Goal: Task Accomplishment & Management: Manage account settings

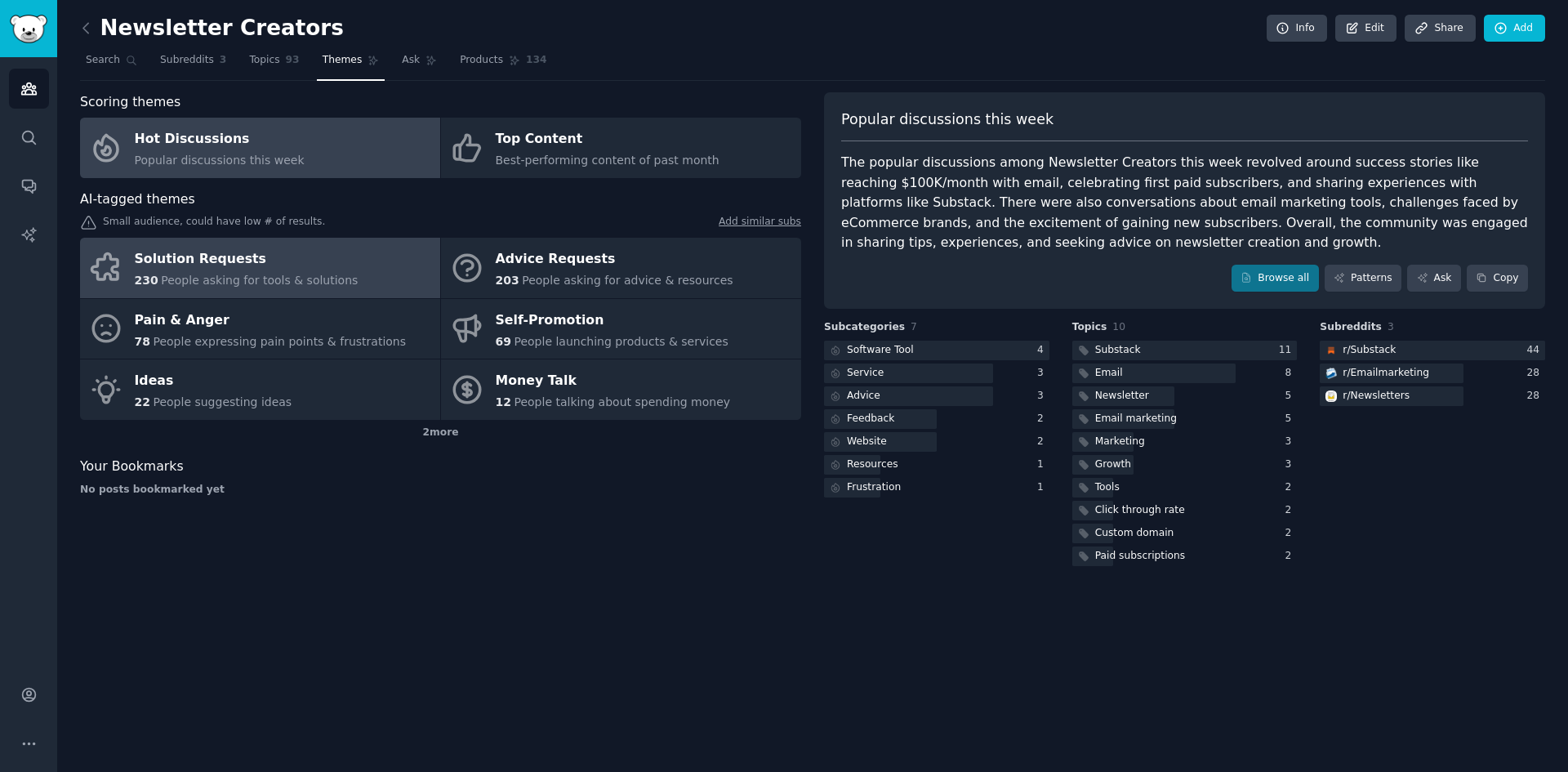
click at [281, 272] on div "Solution Requests" at bounding box center [247, 260] width 224 height 26
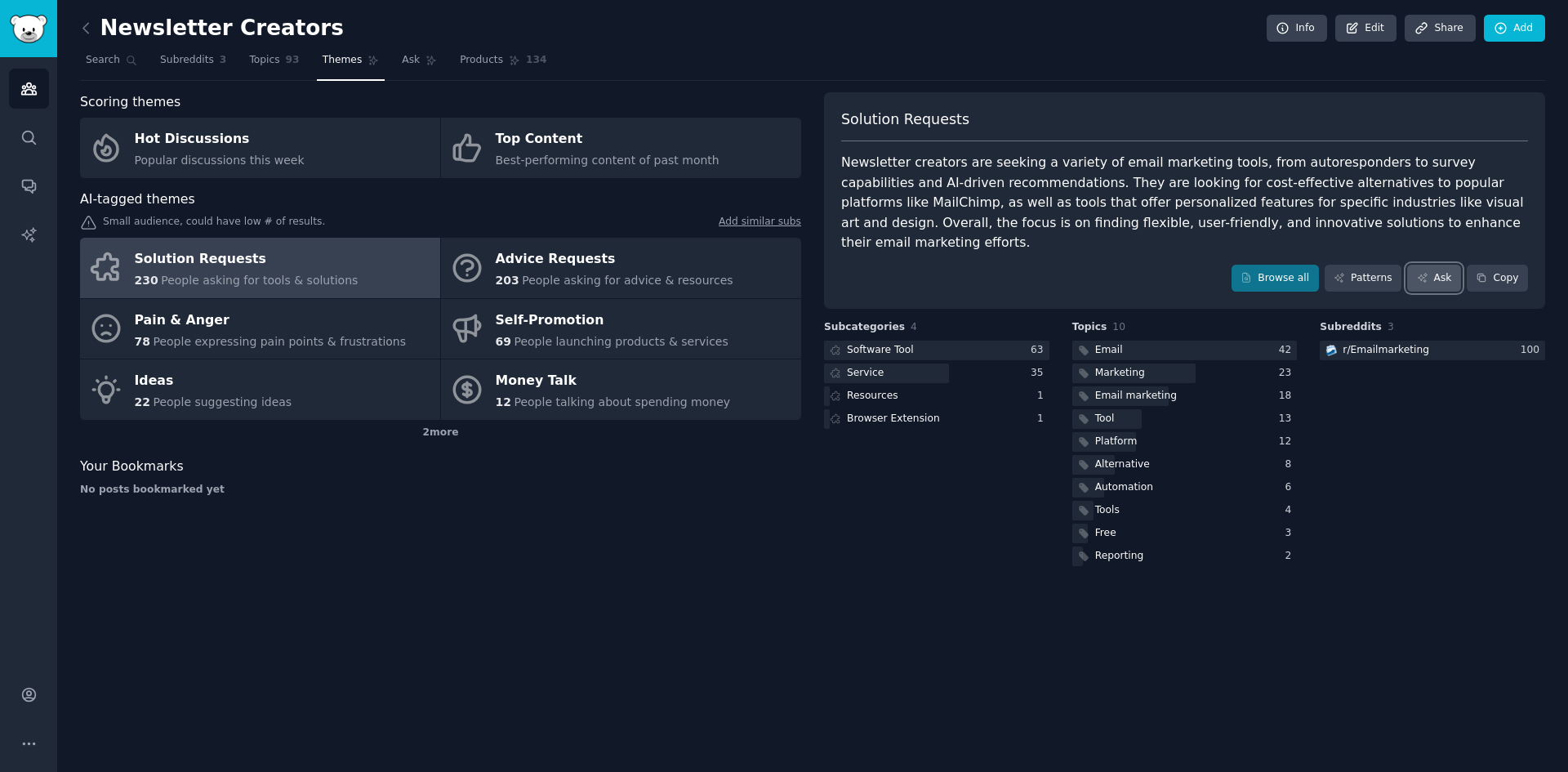
click at [1433, 264] on link "Ask" at bounding box center [1434, 278] width 54 height 27
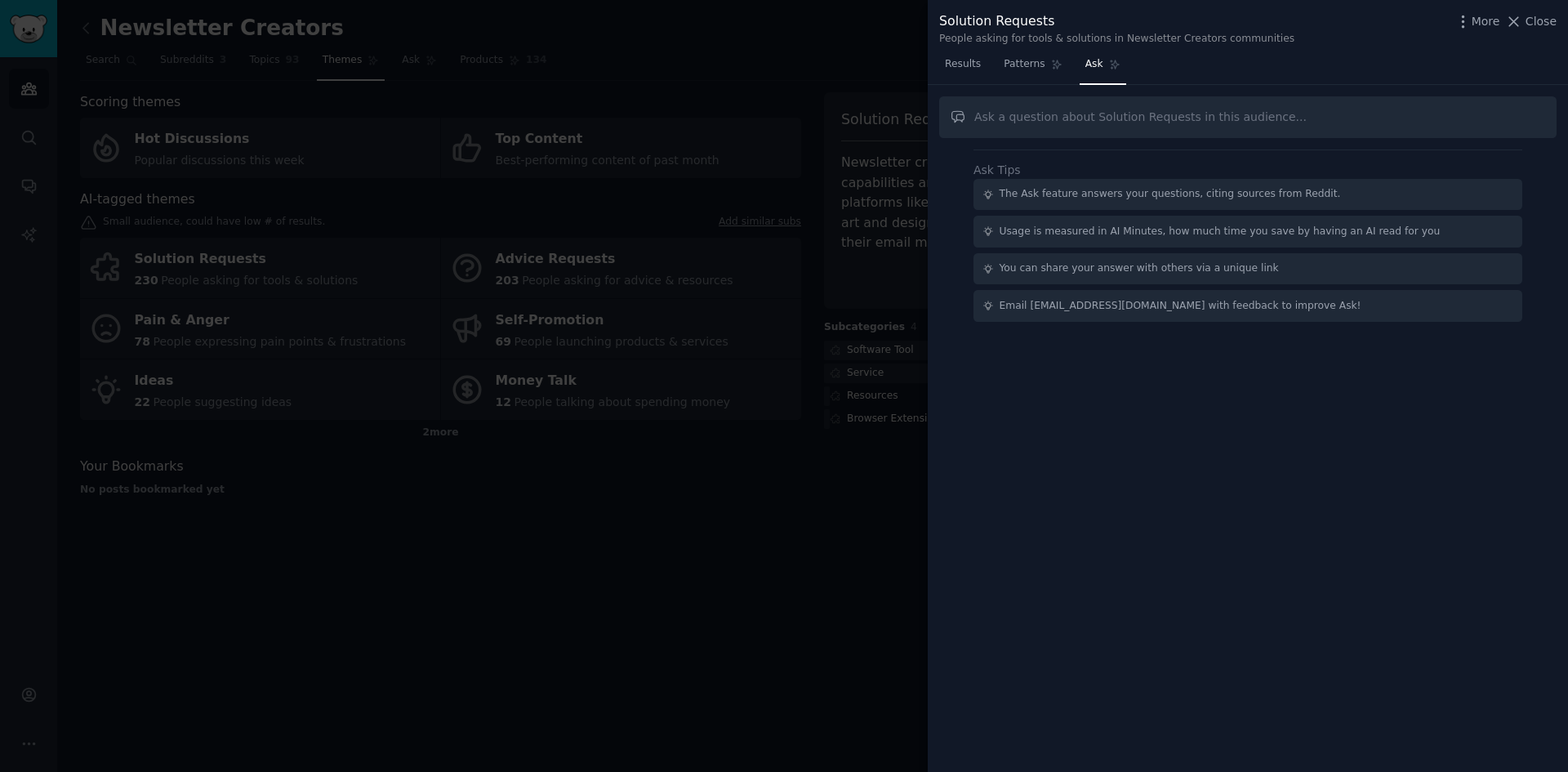
click at [815, 161] on div at bounding box center [784, 386] width 1568 height 772
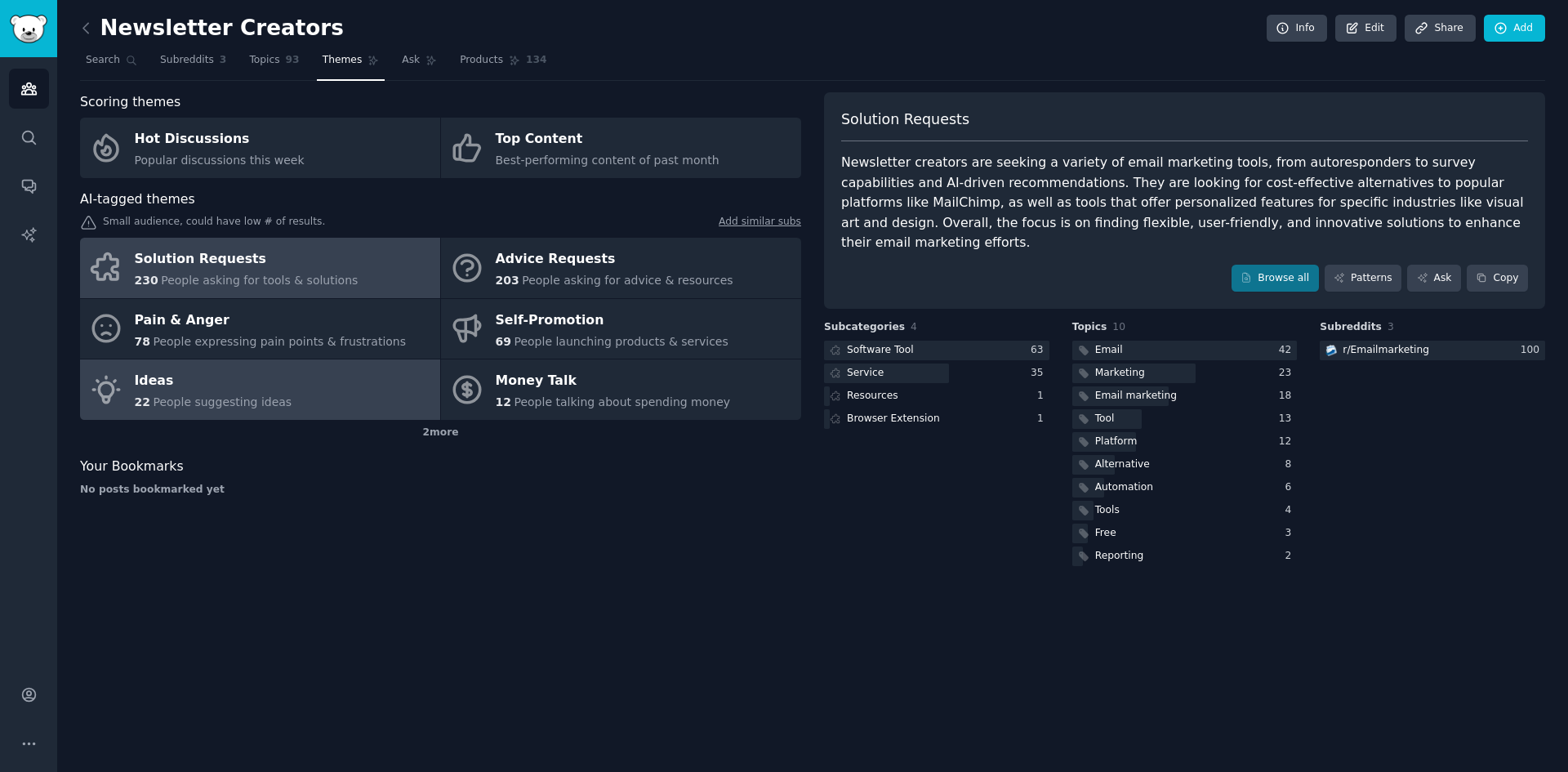
click at [184, 388] on div "Ideas" at bounding box center [213, 381] width 158 height 26
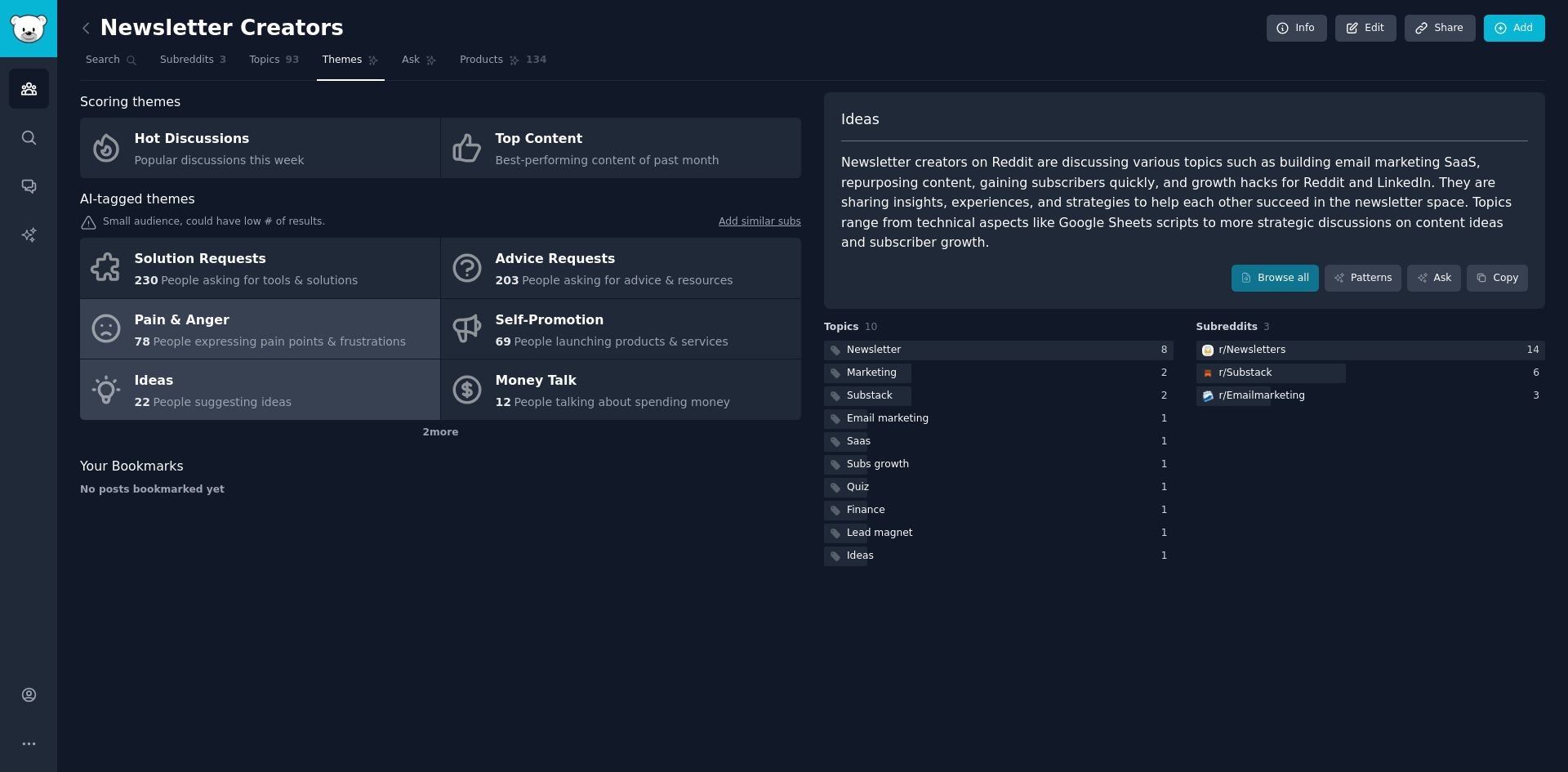
click at [305, 334] on div "78 People expressing pain points & frustrations" at bounding box center [271, 342] width 272 height 17
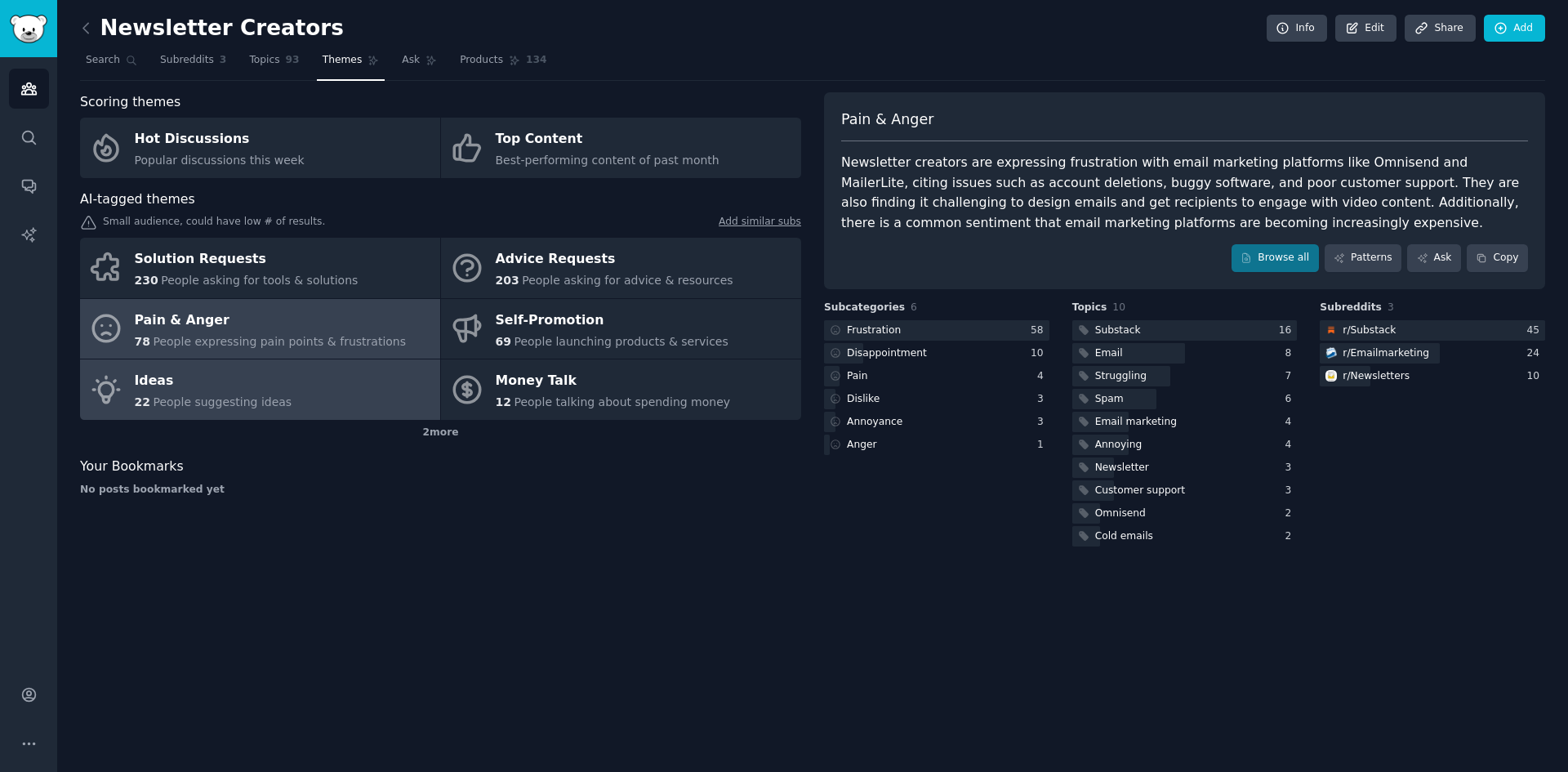
click at [350, 386] on link "Ideas 22 People suggesting ideas" at bounding box center [260, 389] width 360 height 60
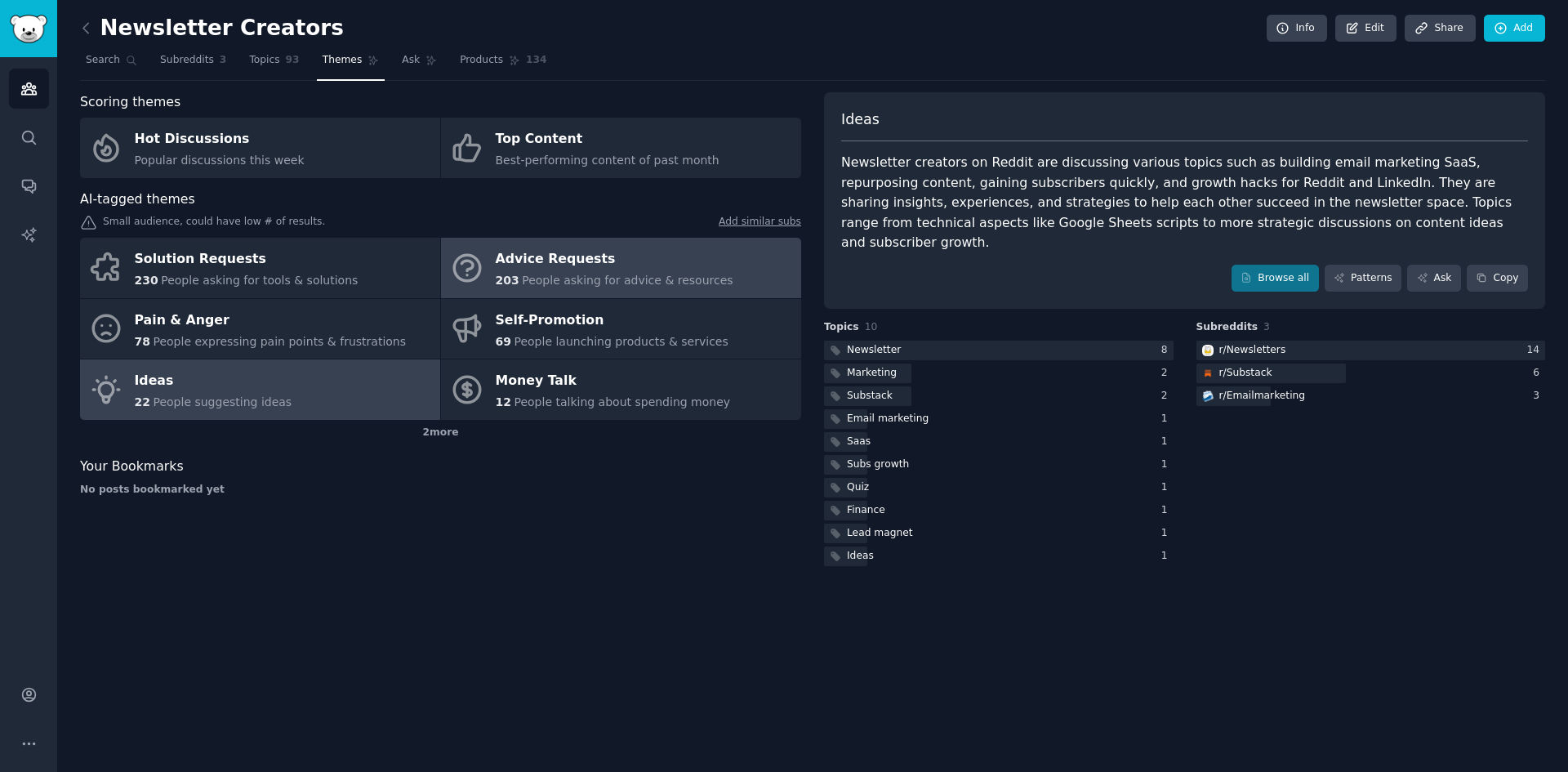
click at [569, 281] on span "People asking for advice & resources" at bounding box center [627, 280] width 210 height 13
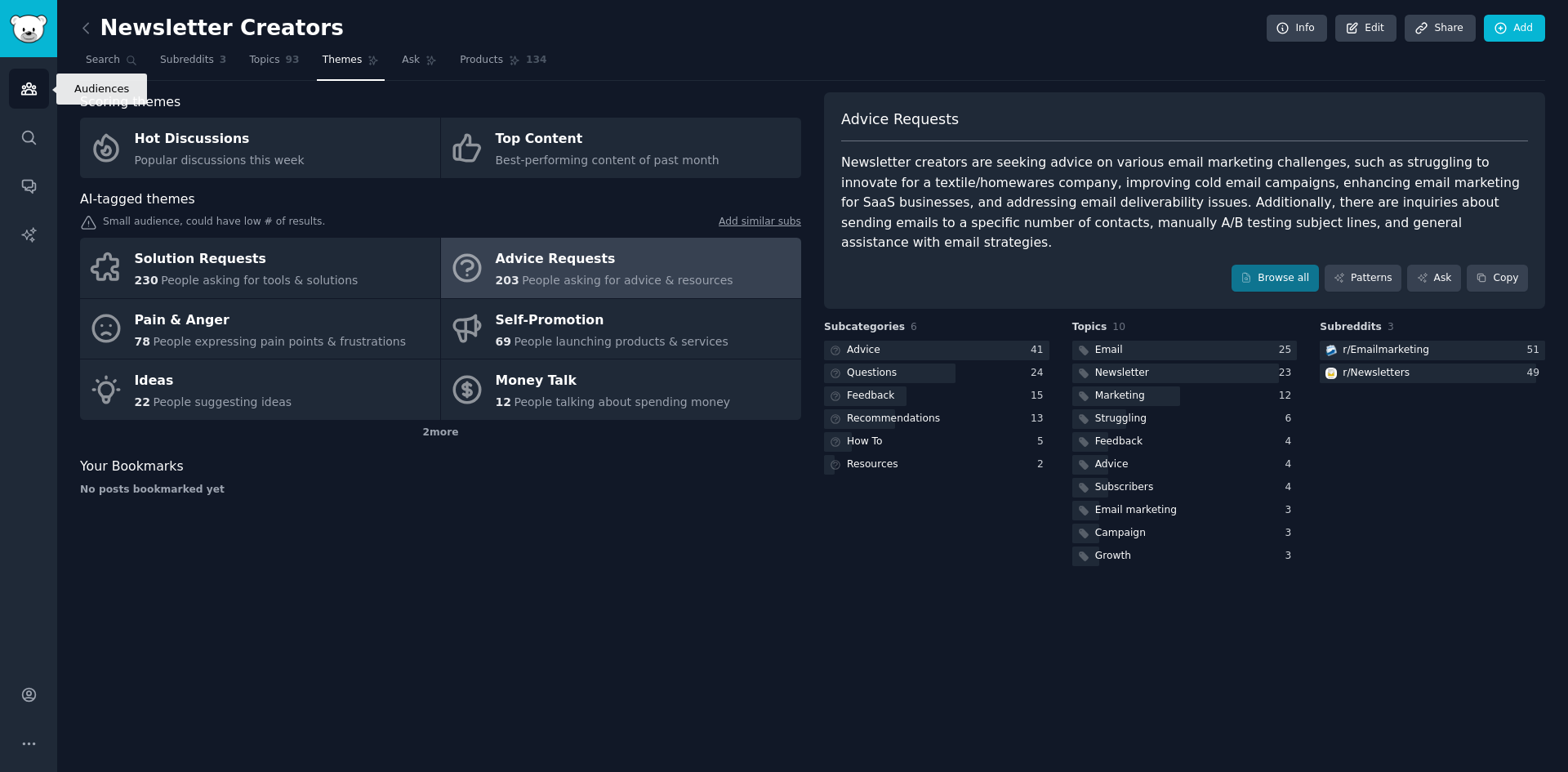
click at [32, 91] on icon "Sidebar" at bounding box center [28, 88] width 15 height 12
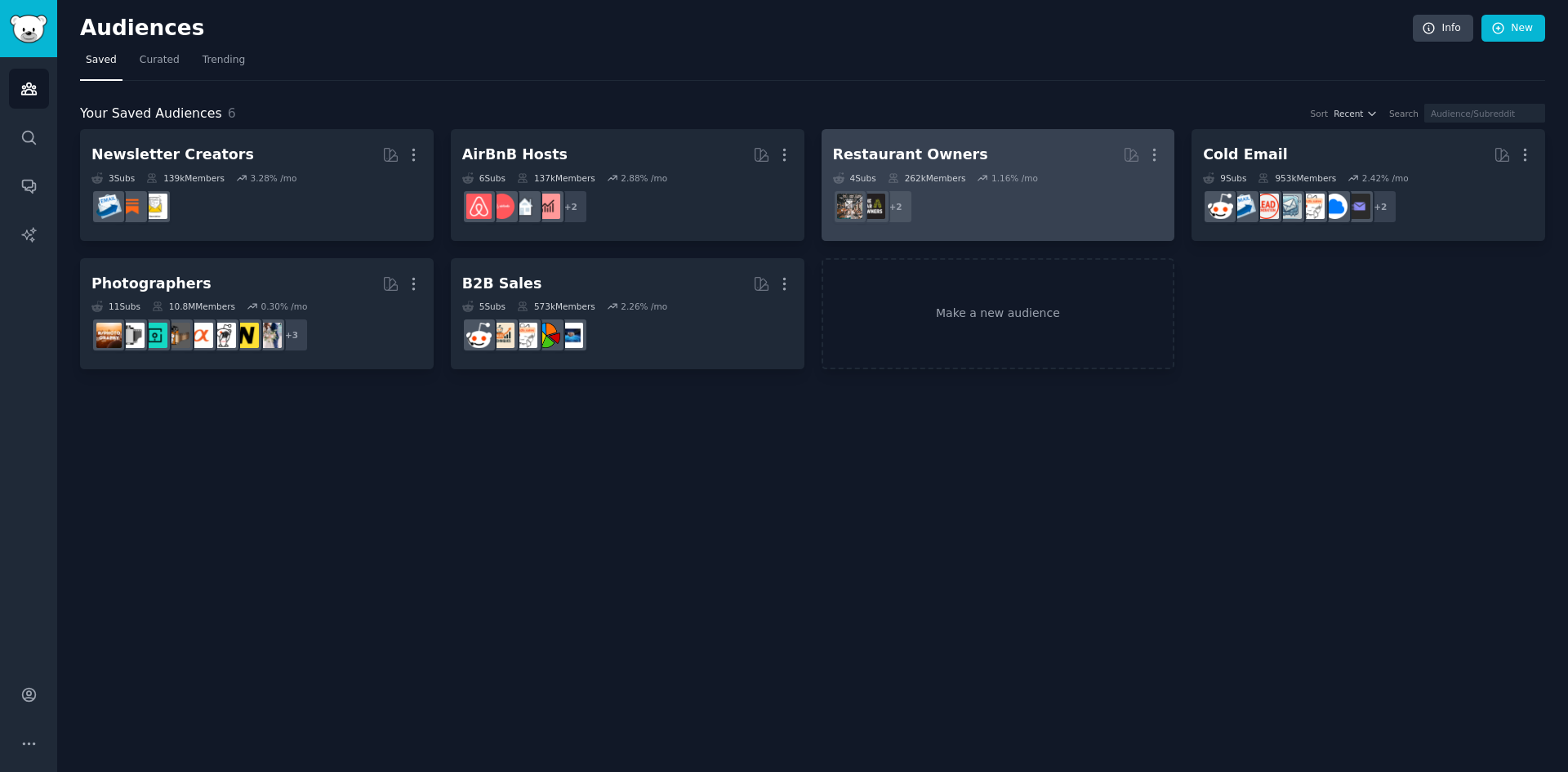
click at [969, 196] on dd "+ 2" at bounding box center [998, 207] width 331 height 46
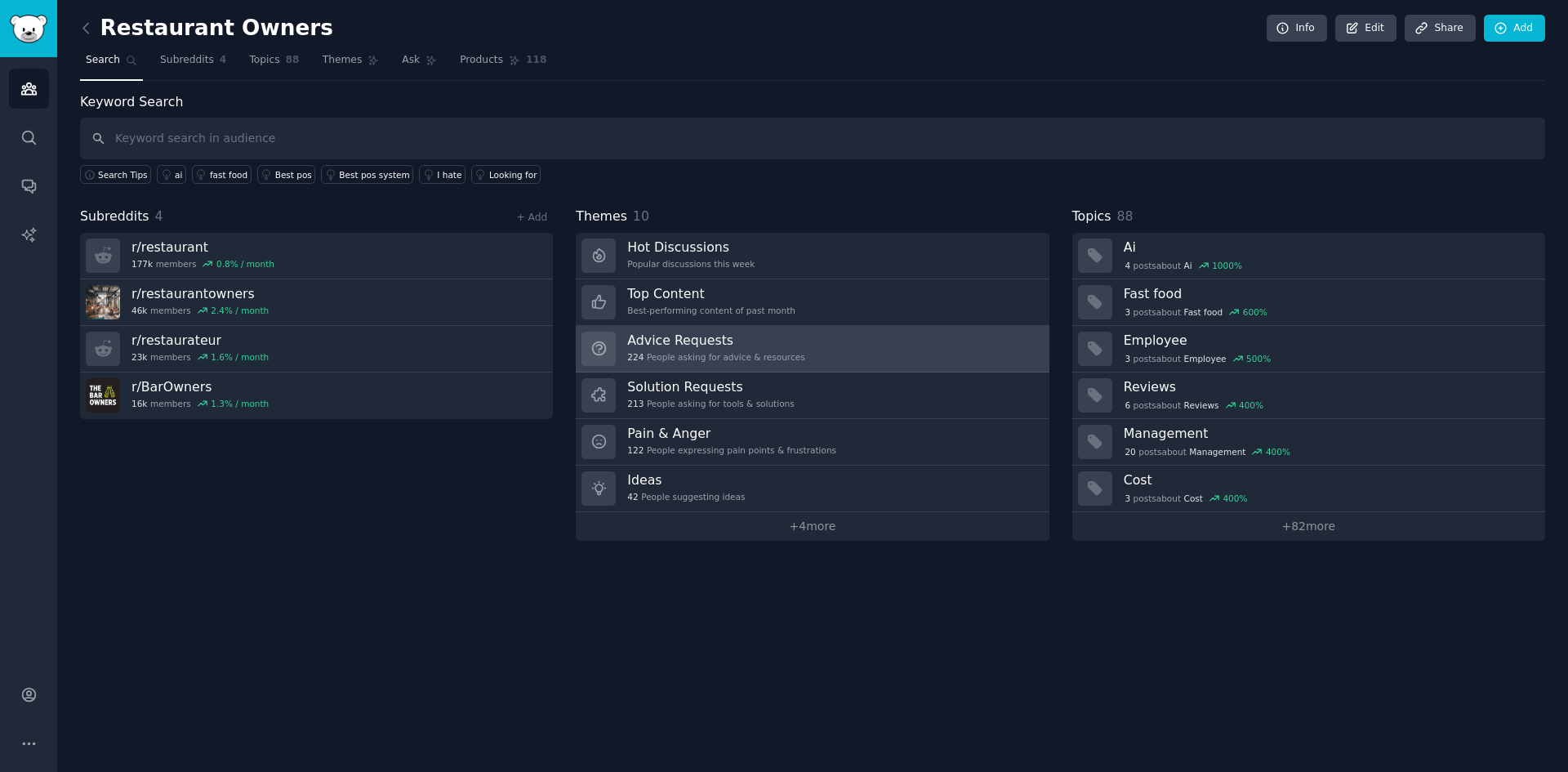
click at [791, 354] on link "Advice Requests 224 People asking for advice & resources" at bounding box center [812, 349] width 473 height 46
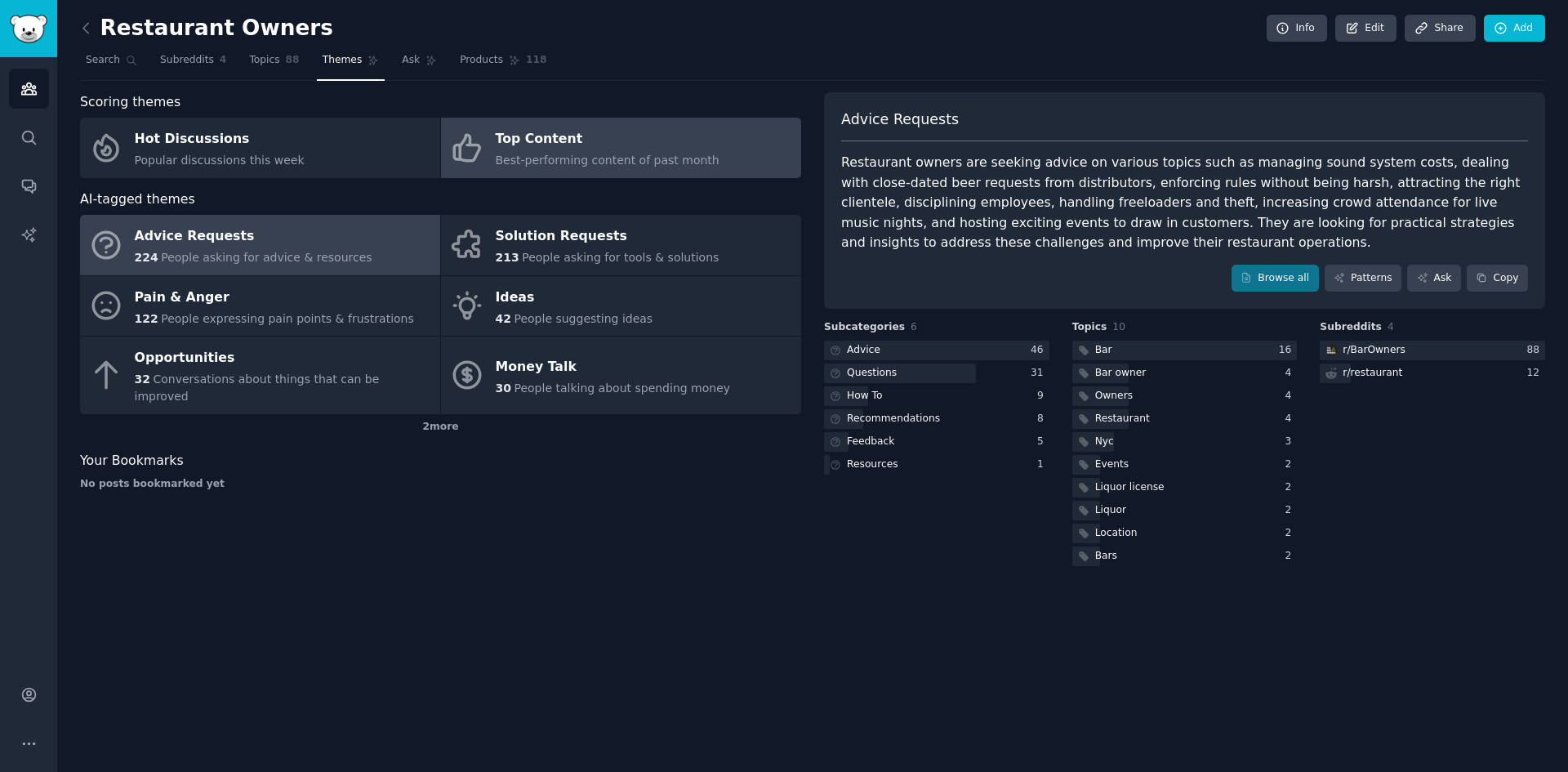
drag, startPoint x: 603, startPoint y: 139, endPoint x: 610, endPoint y: 149, distance: 12.2
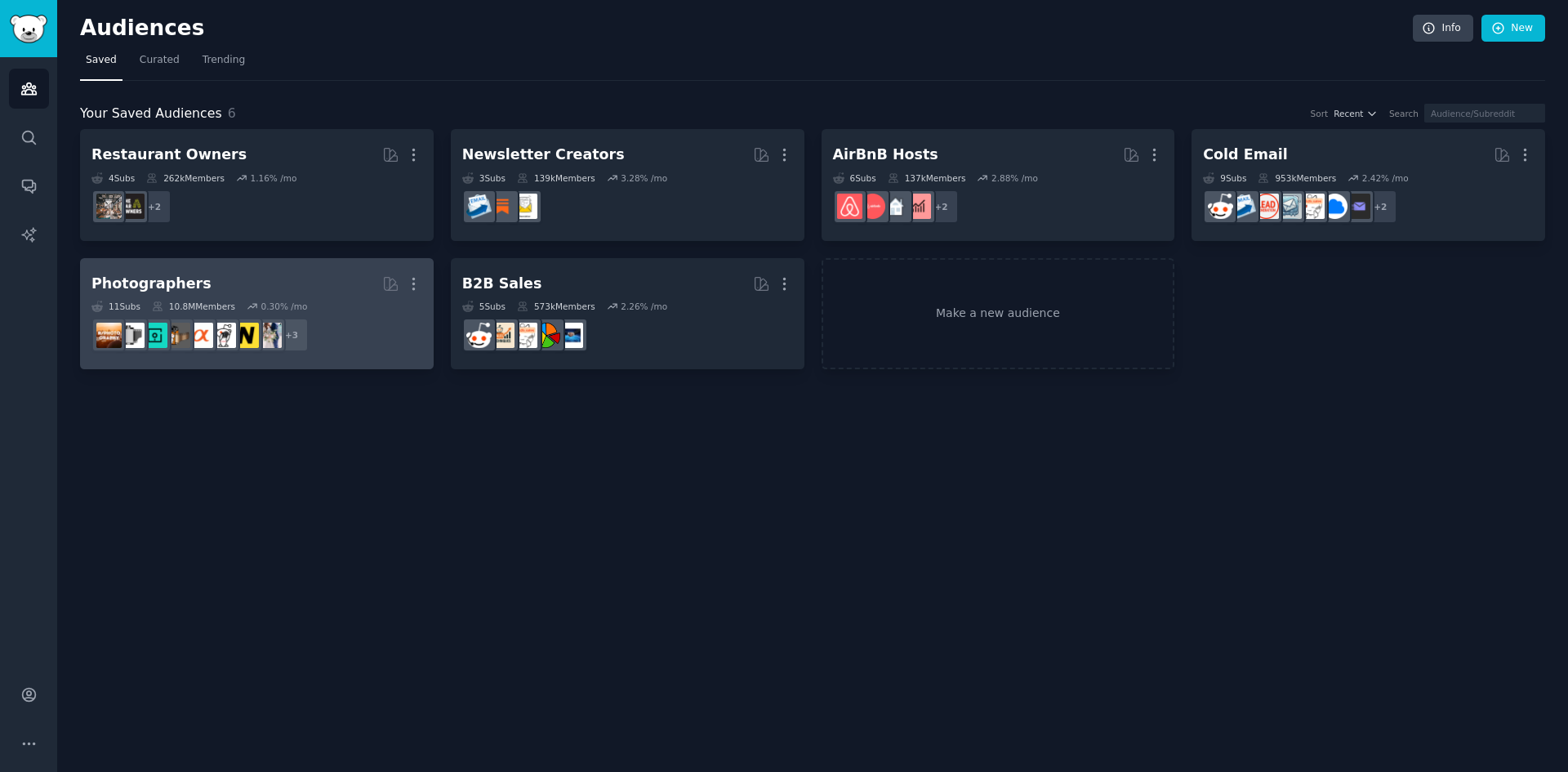
click at [329, 280] on h2 "Photographers More" at bounding box center [256, 283] width 331 height 28
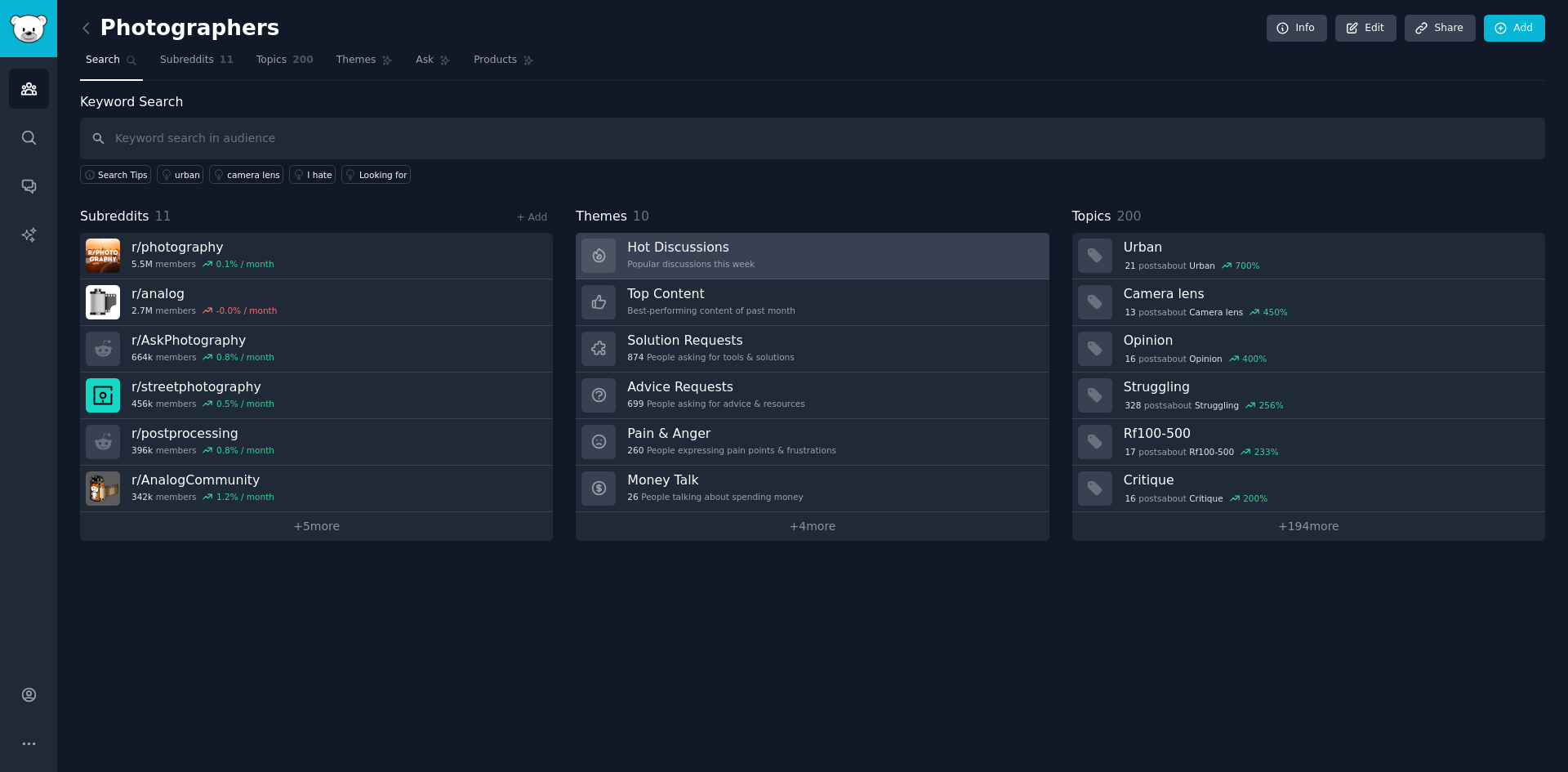
click at [772, 253] on link "Hot Discussions Popular discussions this week" at bounding box center [812, 256] width 473 height 46
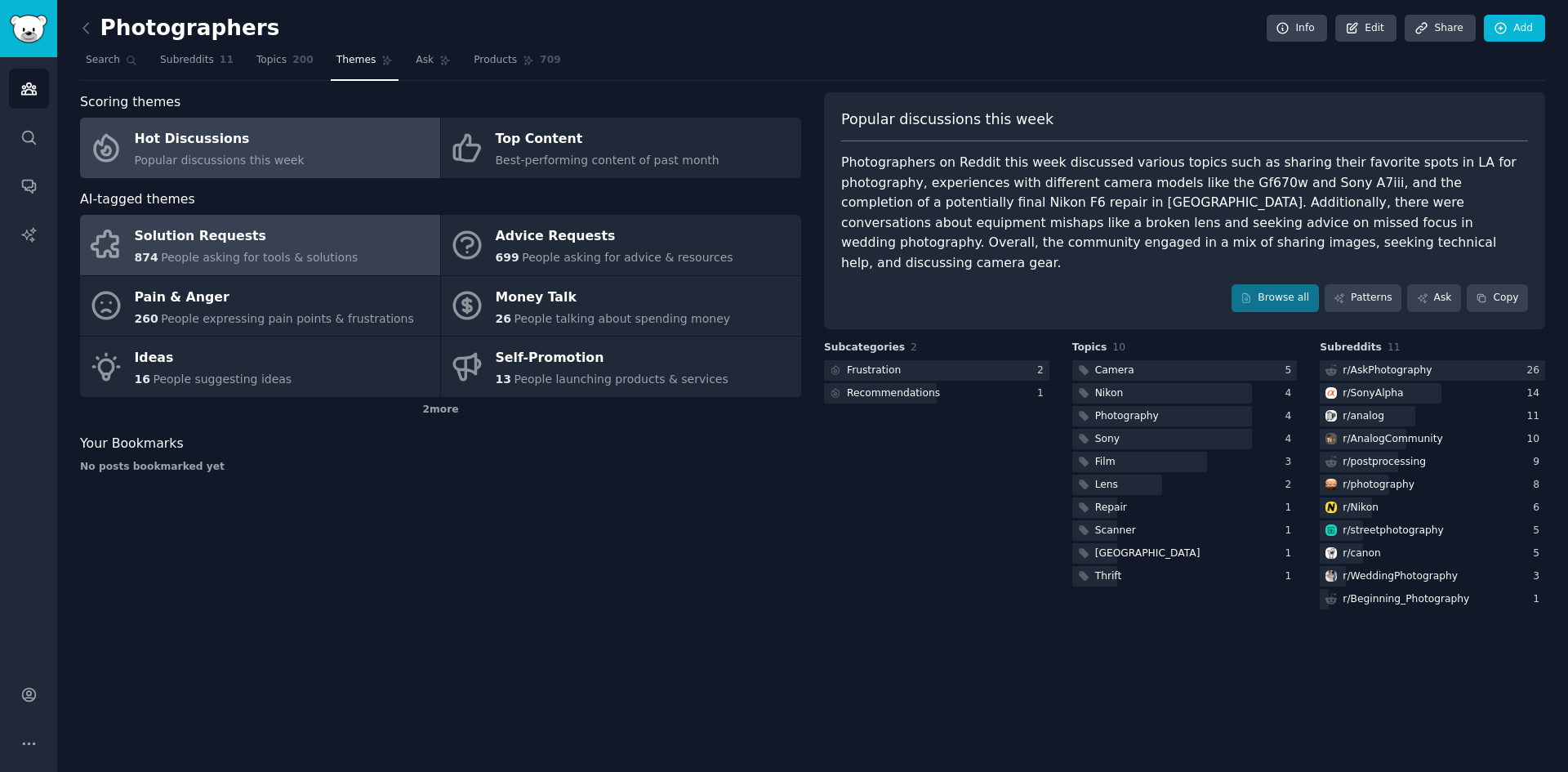
click at [352, 257] on link "Solution Requests 874 People asking for tools & solutions" at bounding box center [260, 245] width 360 height 60
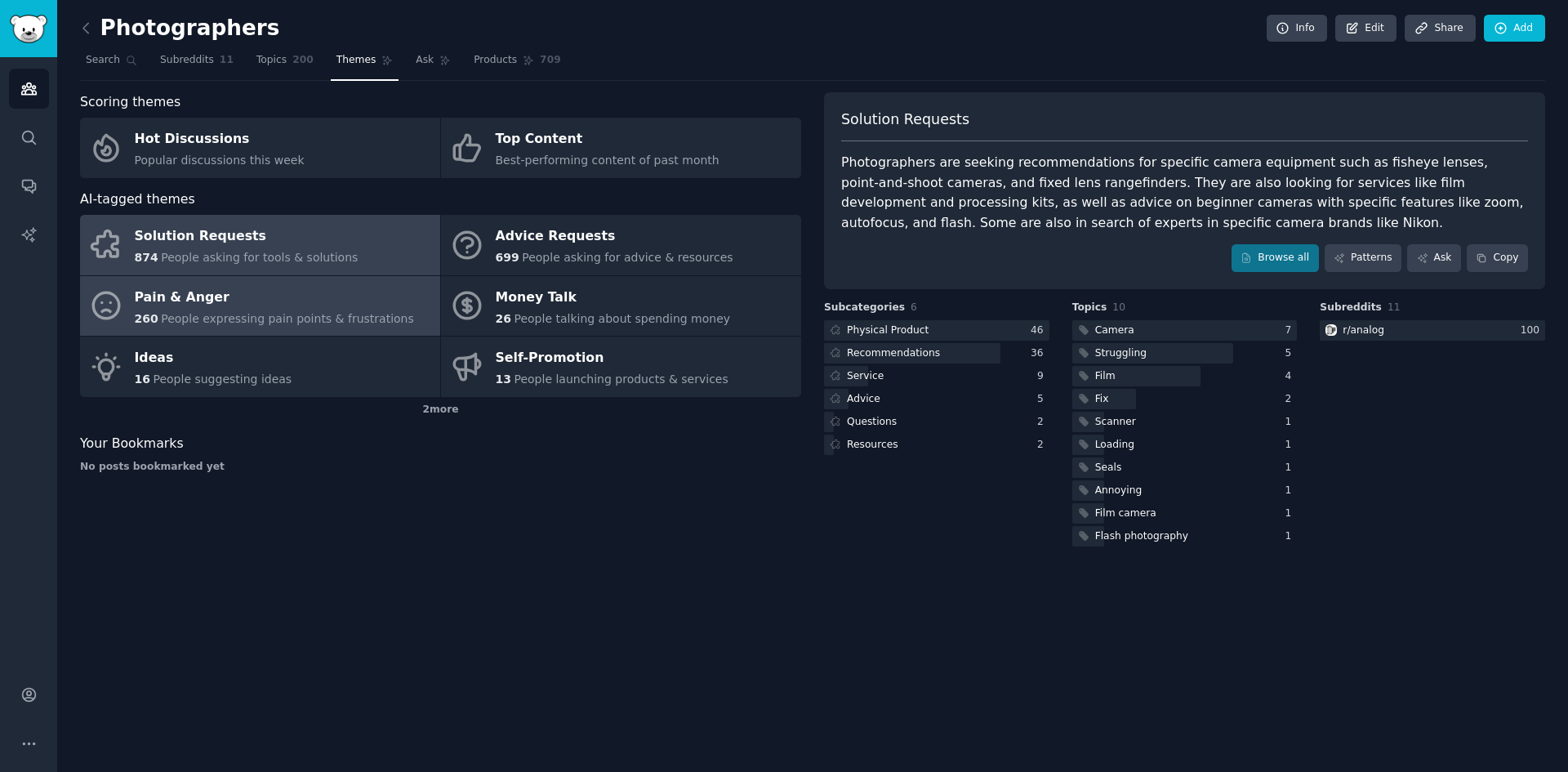
click at [353, 304] on div "Pain & Anger" at bounding box center [274, 297] width 280 height 26
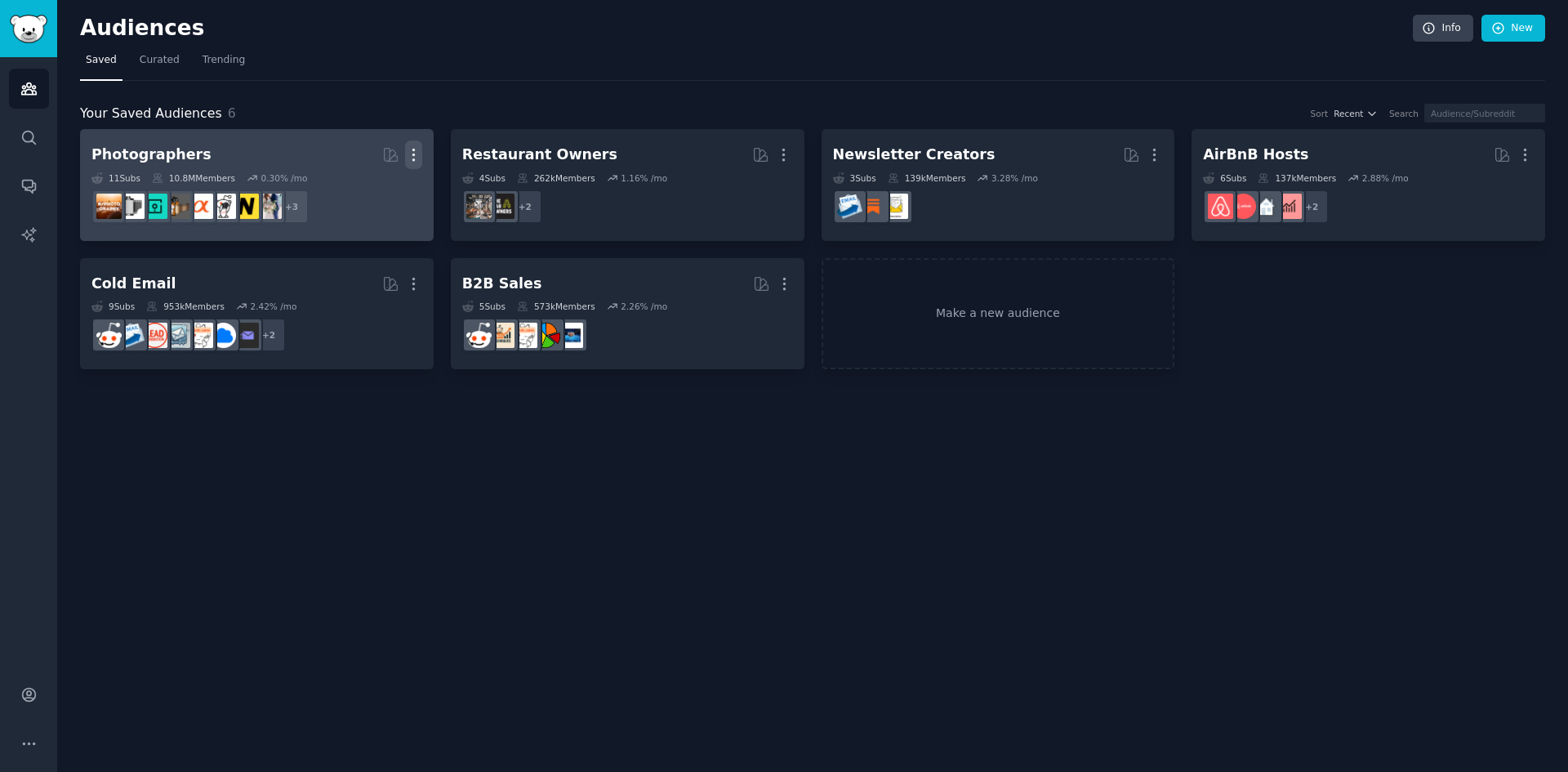
click at [416, 160] on icon "button" at bounding box center [414, 154] width 17 height 17
click at [386, 192] on p "Delete" at bounding box center [369, 189] width 37 height 17
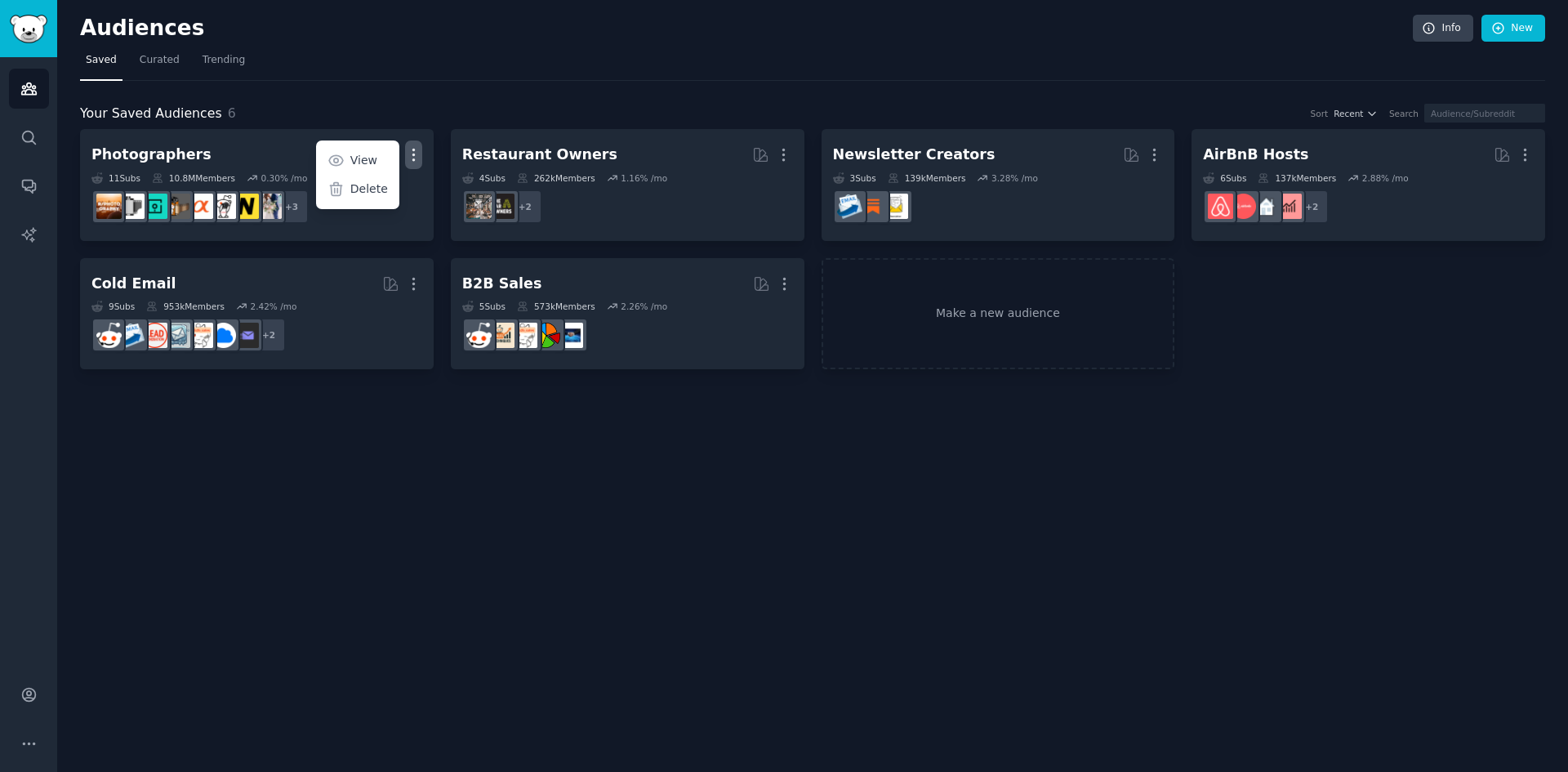
drag, startPoint x: 379, startPoint y: 188, endPoint x: 866, endPoint y: 81, distance: 498.6
click at [379, 189] on p "Delete" at bounding box center [369, 189] width 37 height 17
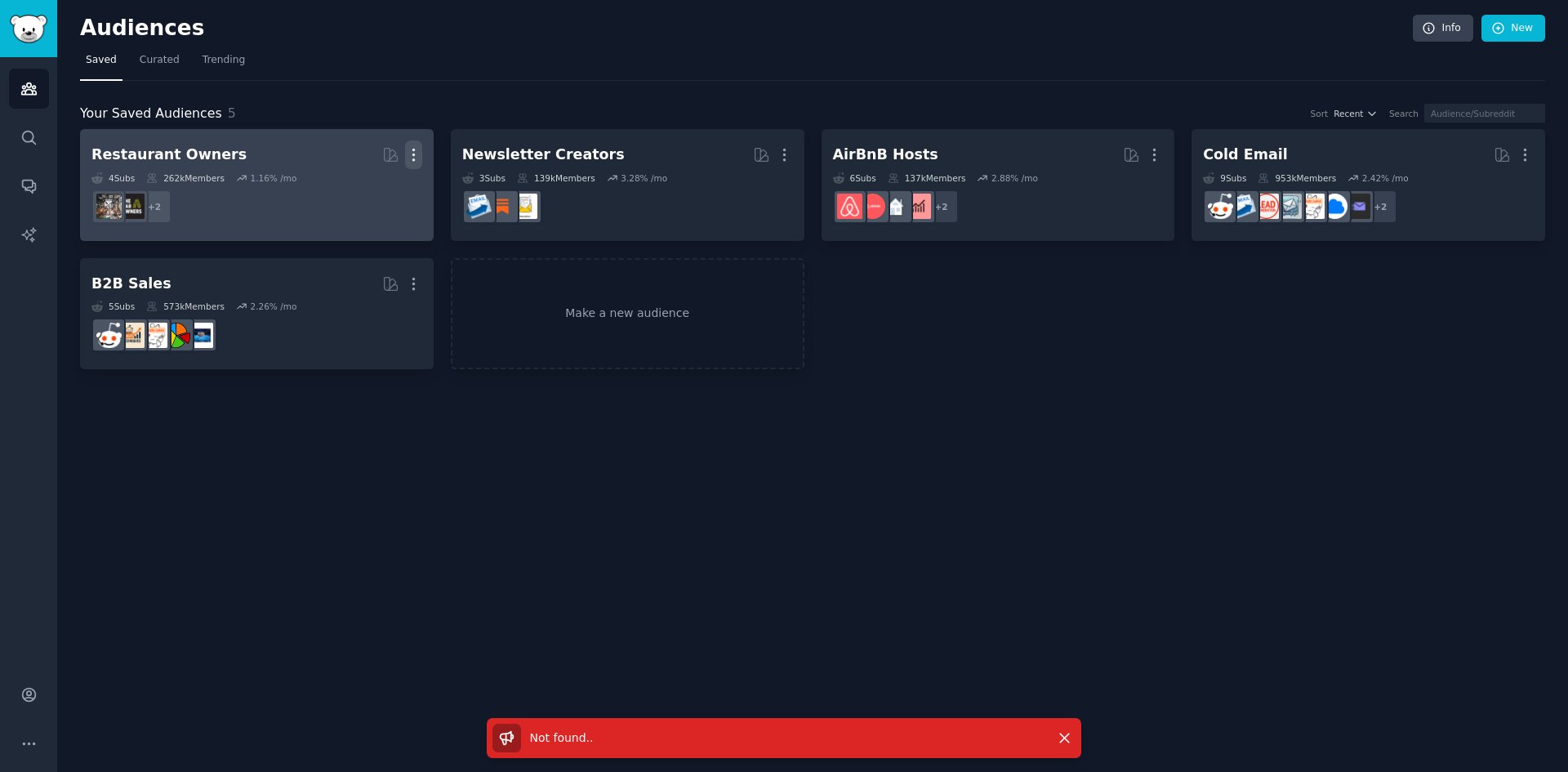
click at [408, 155] on icon "button" at bounding box center [414, 154] width 17 height 17
click at [378, 192] on p "Delete" at bounding box center [369, 189] width 37 height 17
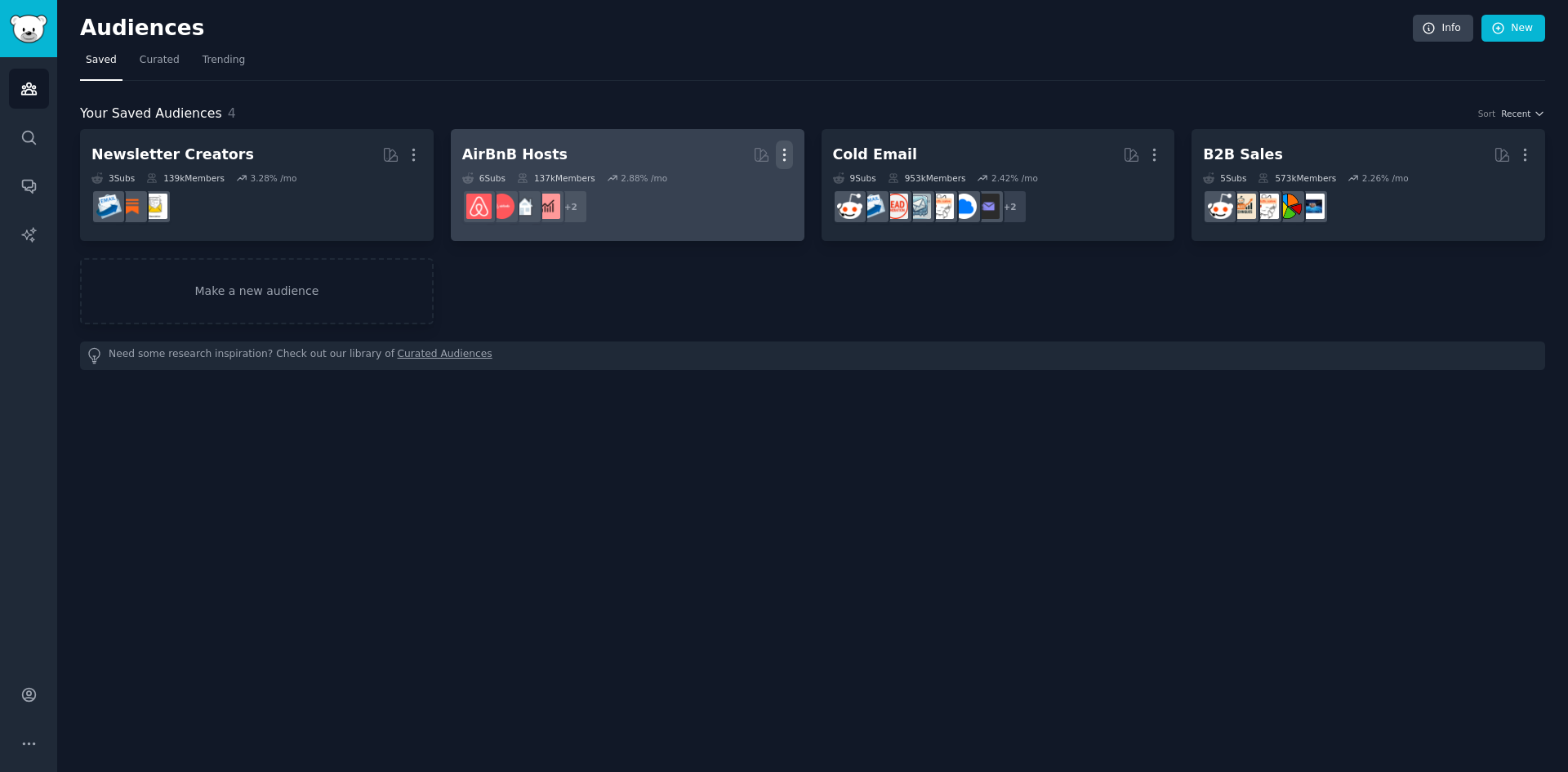
click at [779, 157] on icon "button" at bounding box center [784, 154] width 17 height 17
click at [746, 192] on p "Delete" at bounding box center [740, 189] width 37 height 17
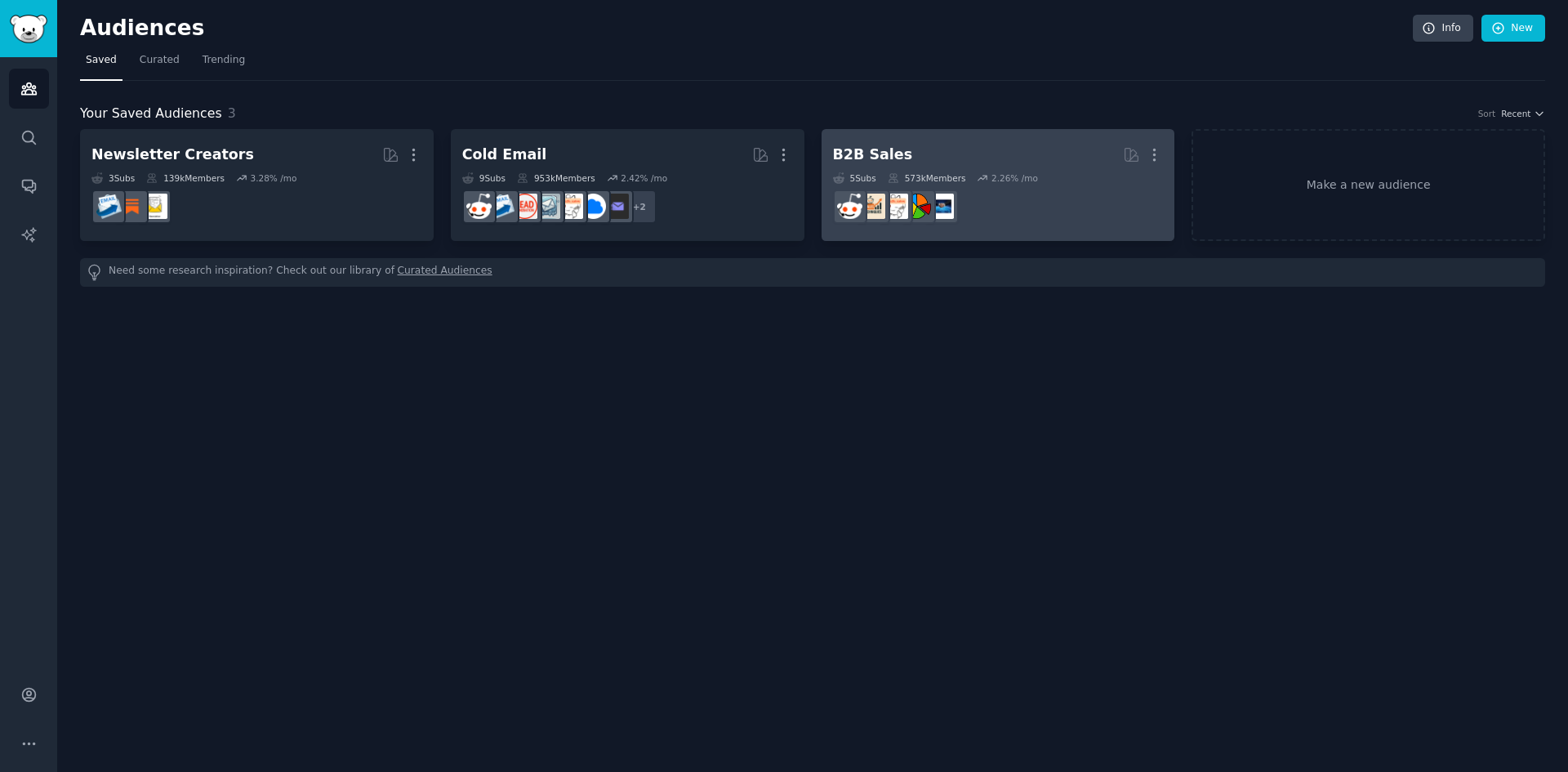
click at [999, 180] on div "2.26 % /mo" at bounding box center [1014, 178] width 46 height 12
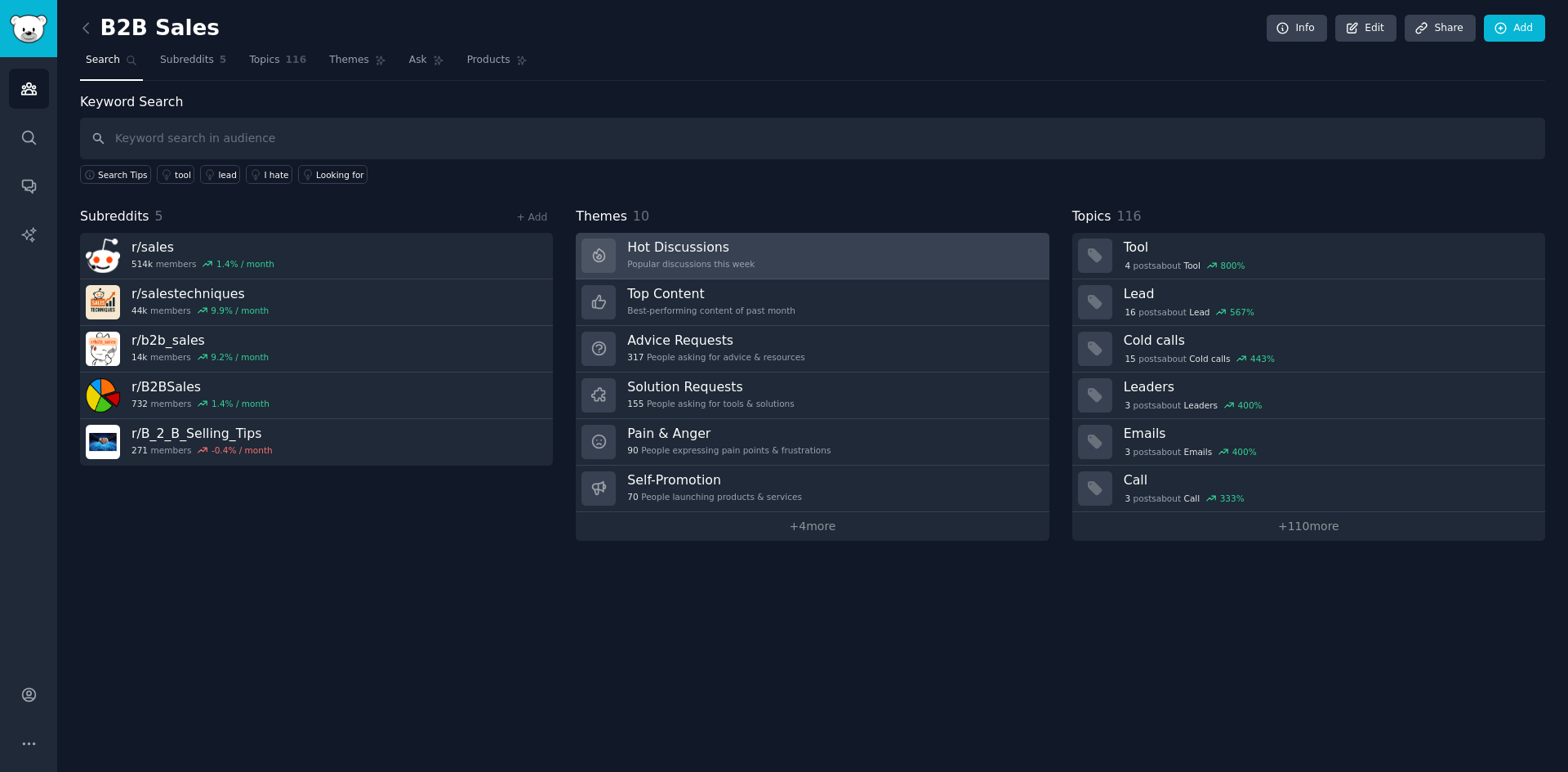
click at [829, 268] on link "Hot Discussions Popular discussions this week" at bounding box center [812, 256] width 473 height 46
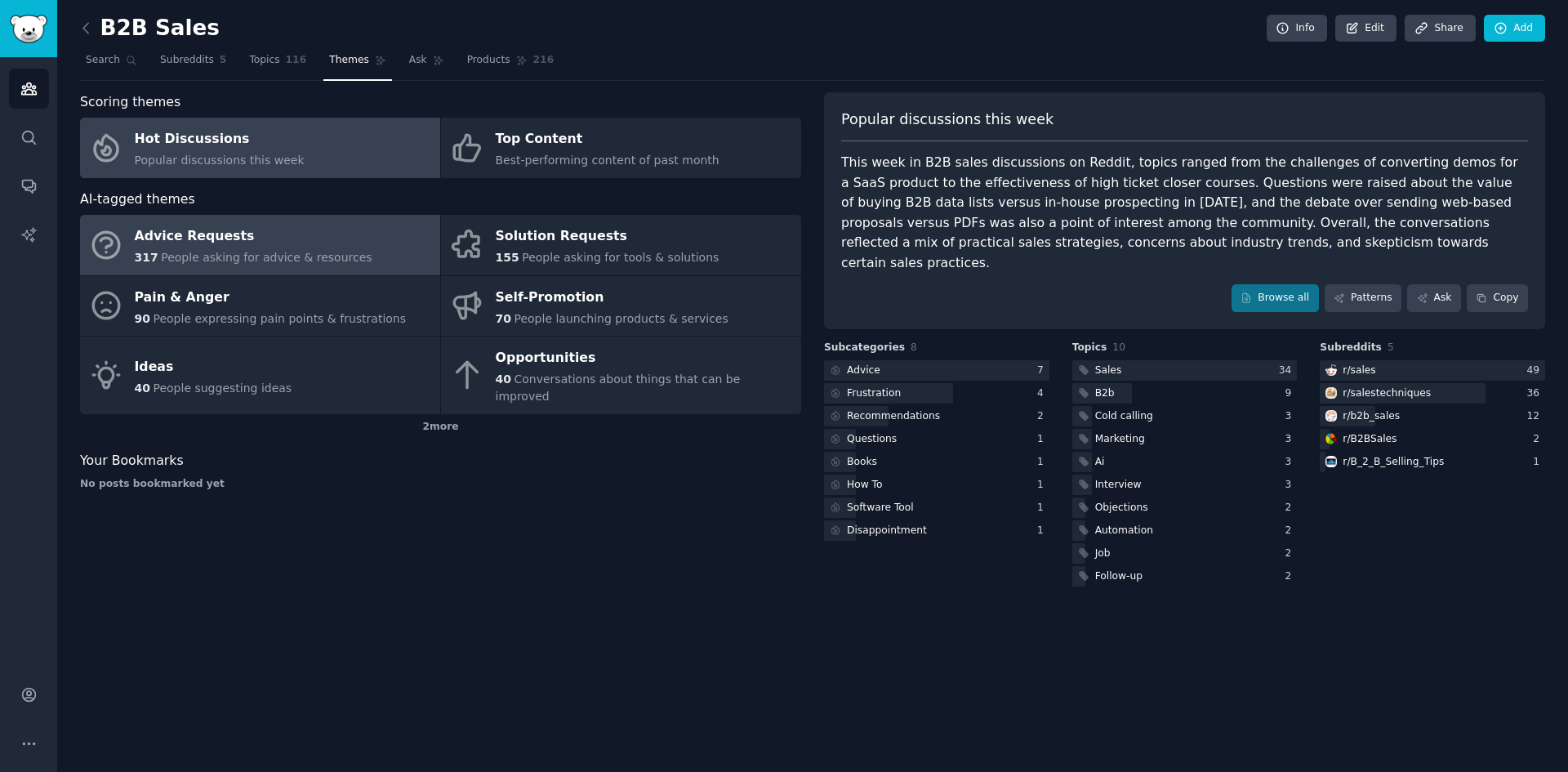
click at [301, 247] on div "Advice Requests" at bounding box center [253, 237] width 238 height 26
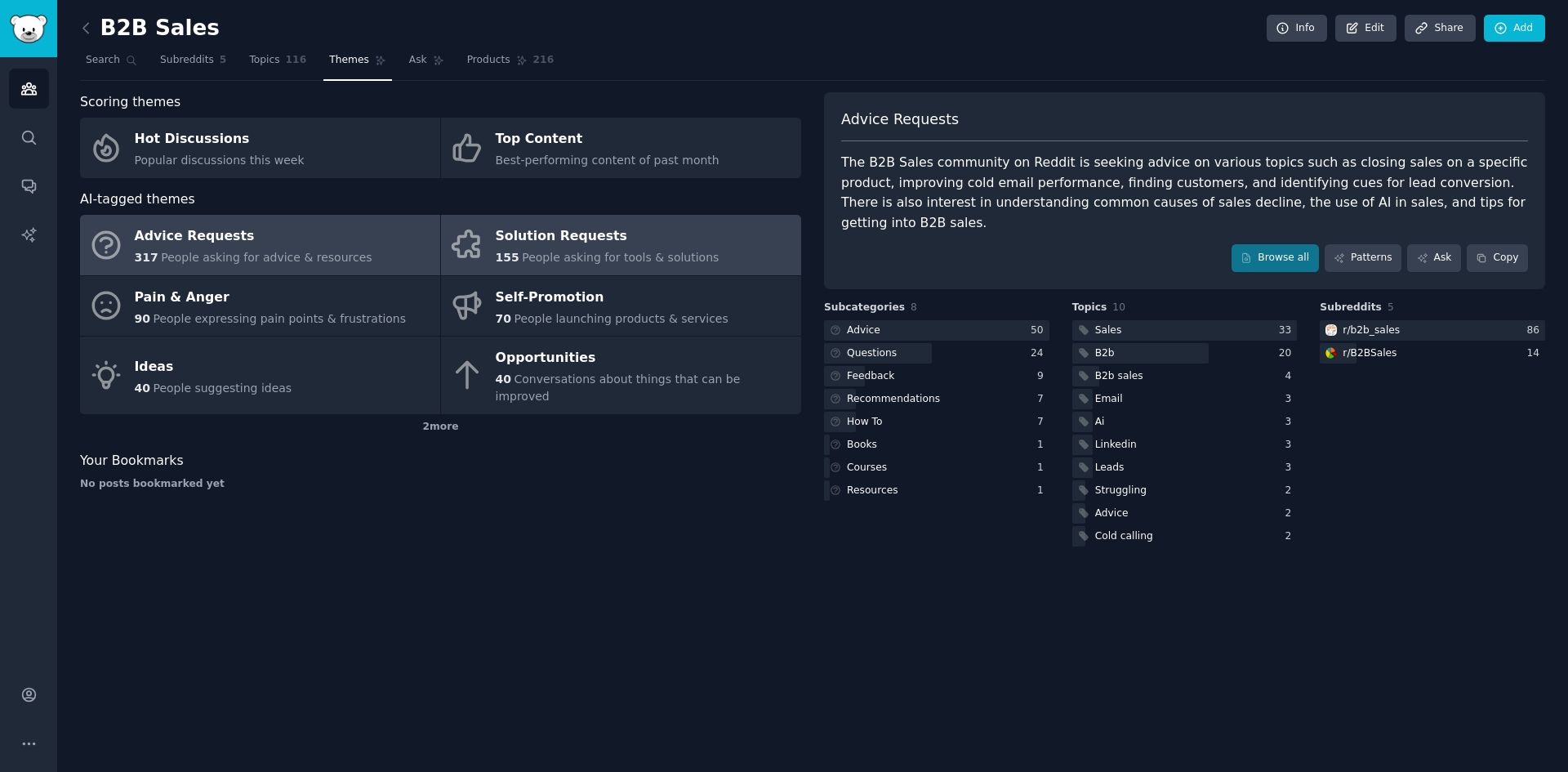
click at [576, 263] on span "People asking for tools & solutions" at bounding box center [620, 257] width 197 height 13
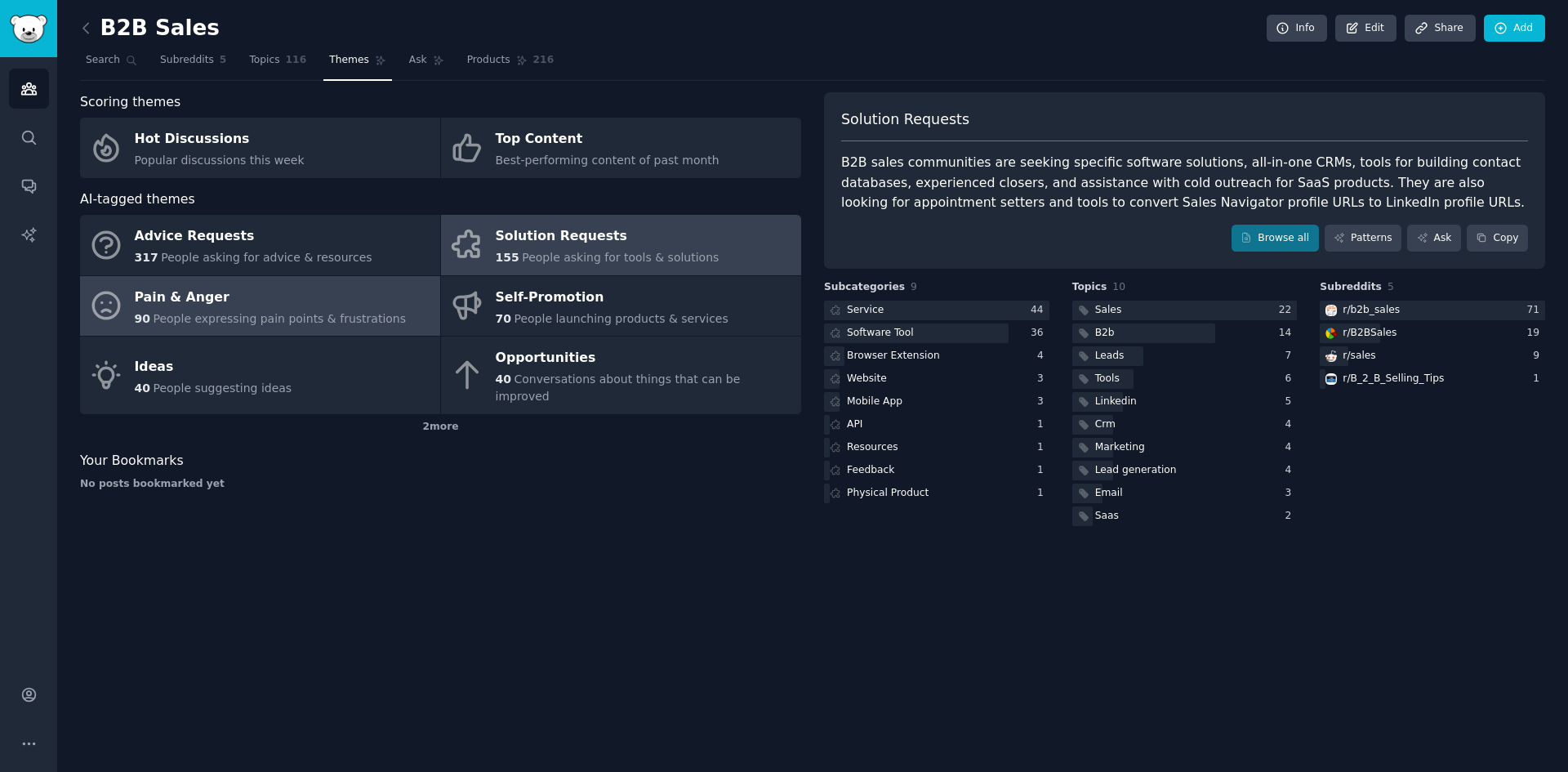
click at [195, 316] on span "People expressing pain points & frustrations" at bounding box center [280, 318] width 253 height 13
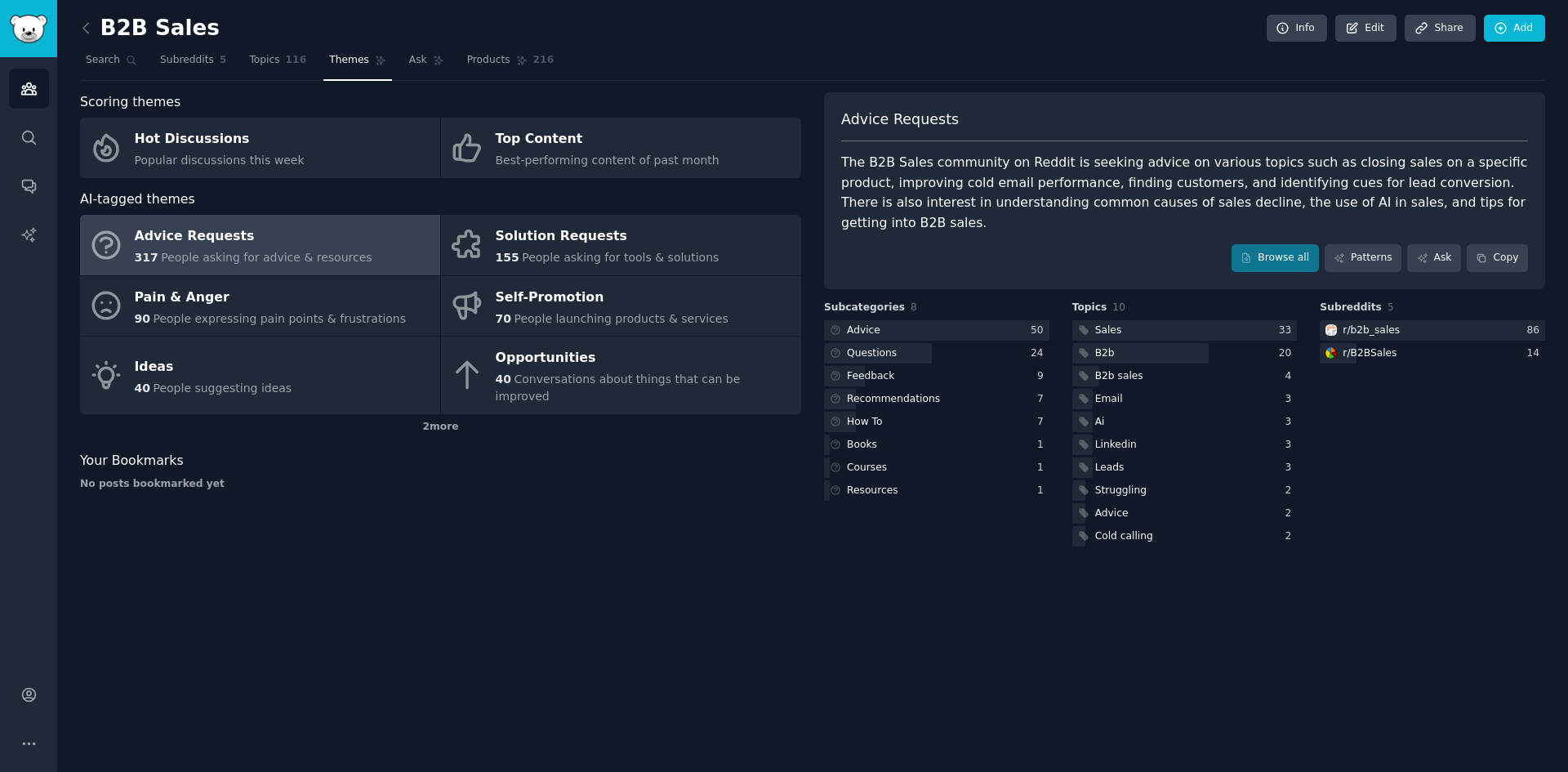
drag, startPoint x: 589, startPoint y: 638, endPoint x: 551, endPoint y: 622, distance: 41.2
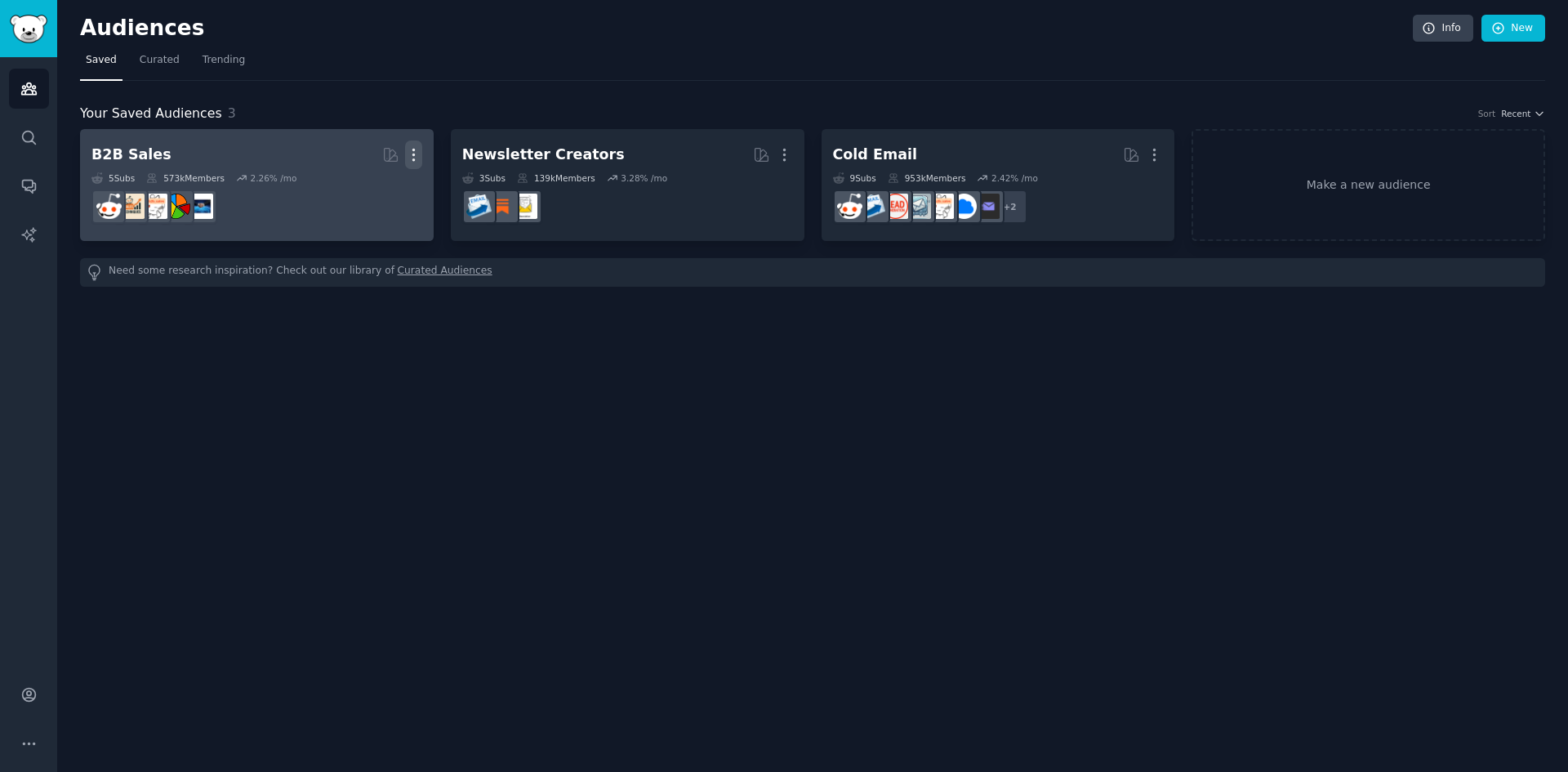
click at [412, 158] on icon "button" at bounding box center [414, 154] width 17 height 17
click at [382, 193] on p "Delete" at bounding box center [369, 189] width 37 height 17
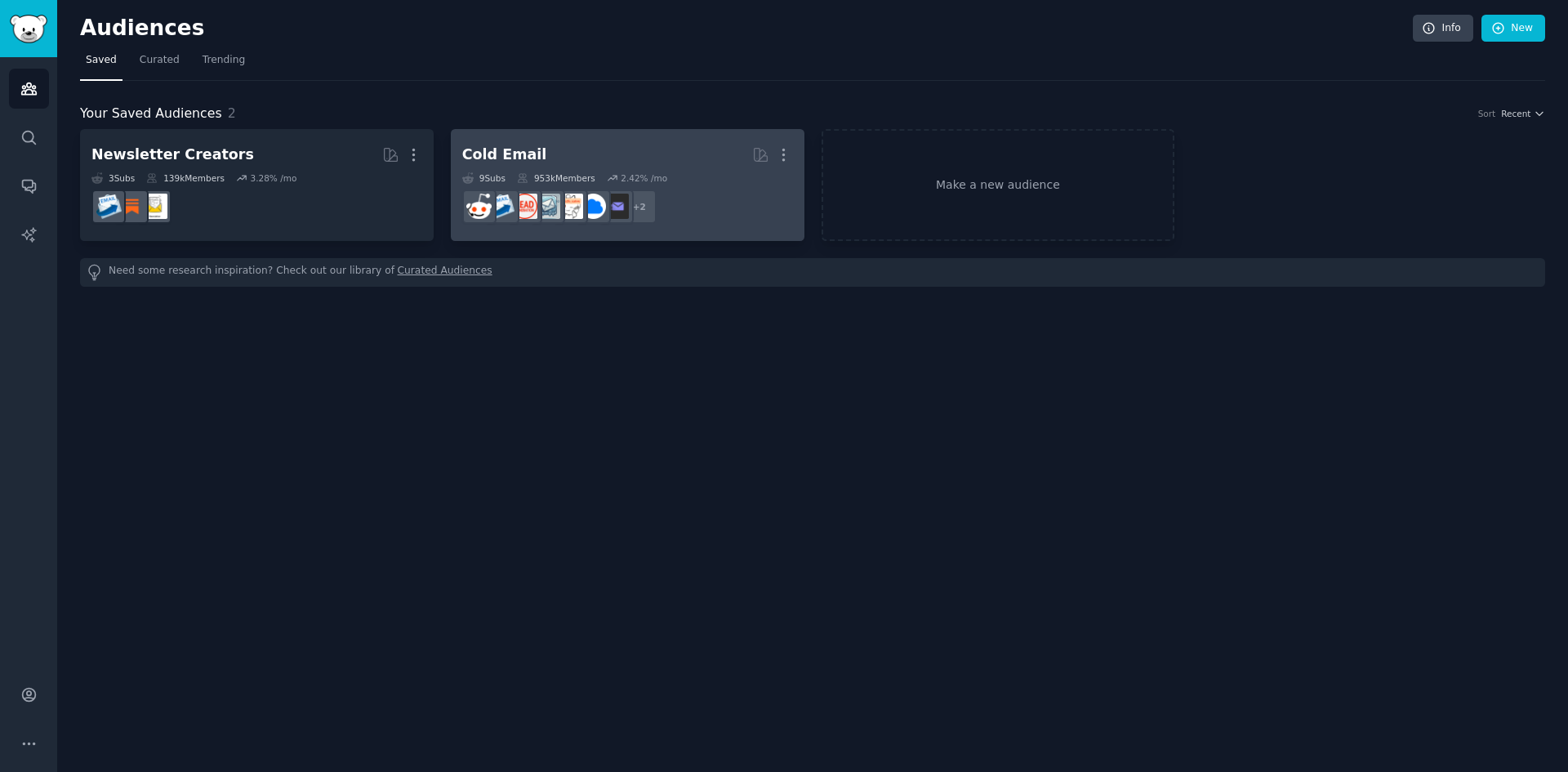
click at [627, 153] on h2 "Cold Email More" at bounding box center [627, 154] width 331 height 28
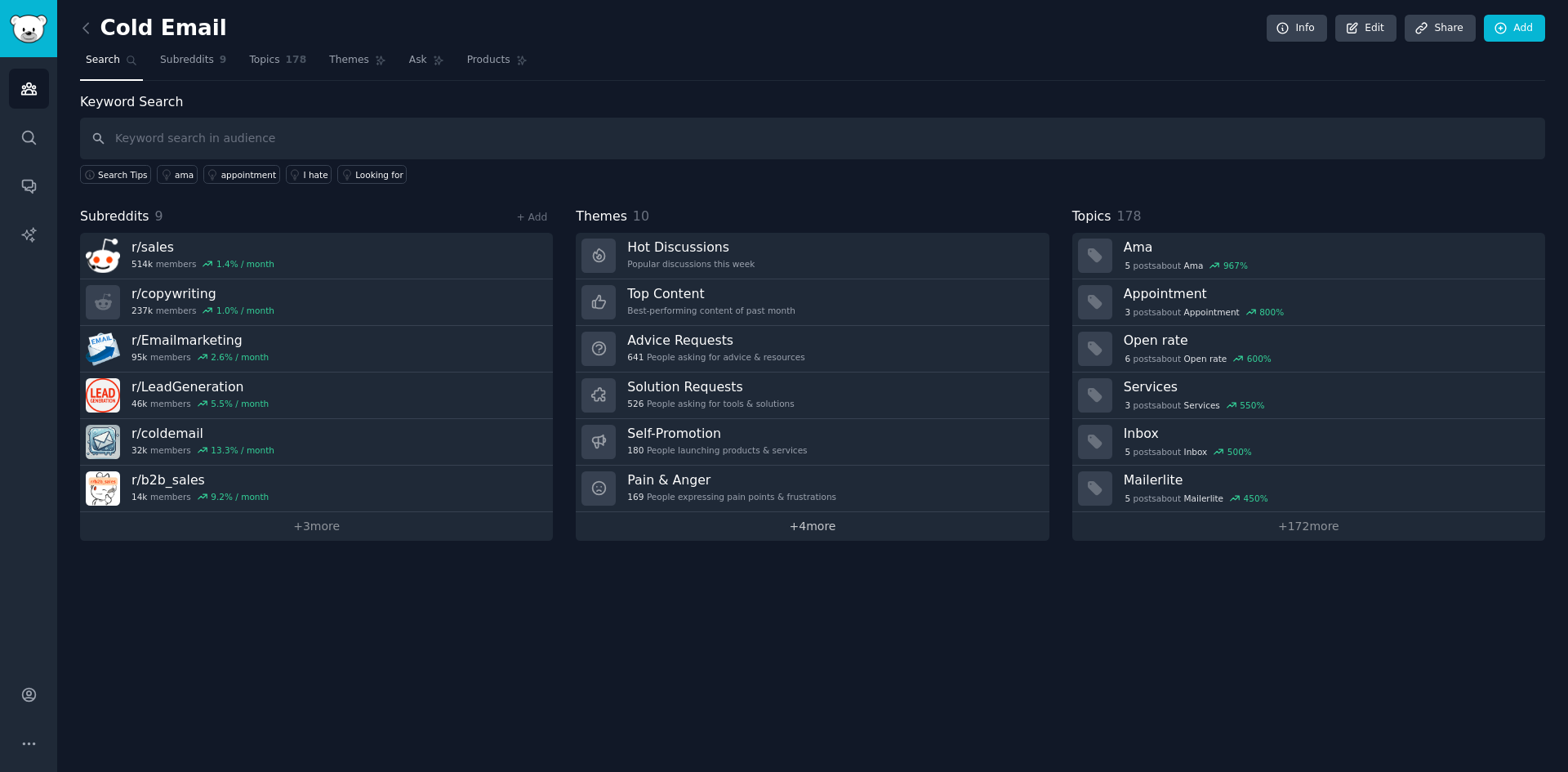
click at [851, 529] on link "+ 4 more" at bounding box center [812, 526] width 473 height 28
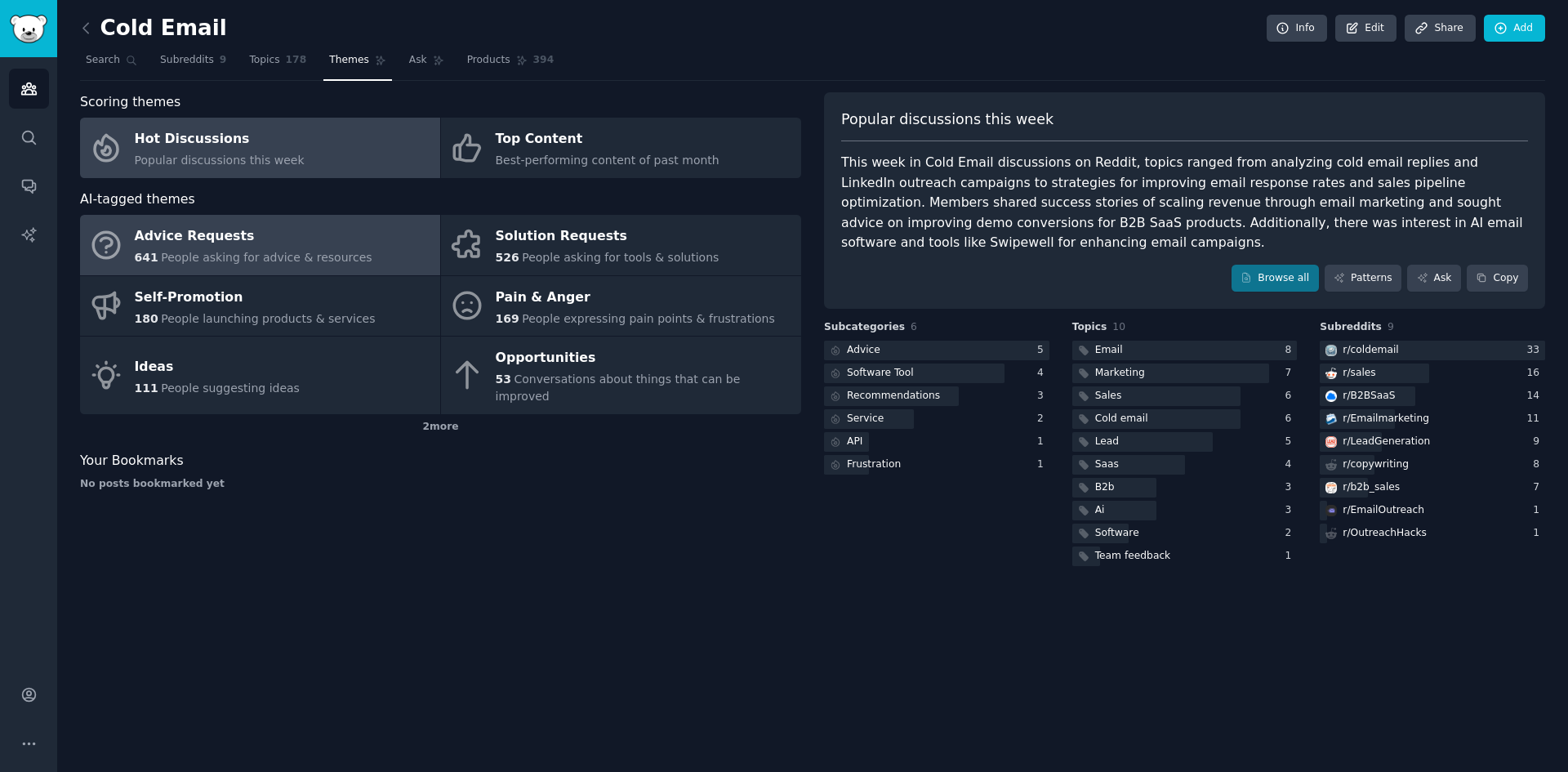
click at [304, 257] on span "People asking for advice & resources" at bounding box center [266, 257] width 210 height 13
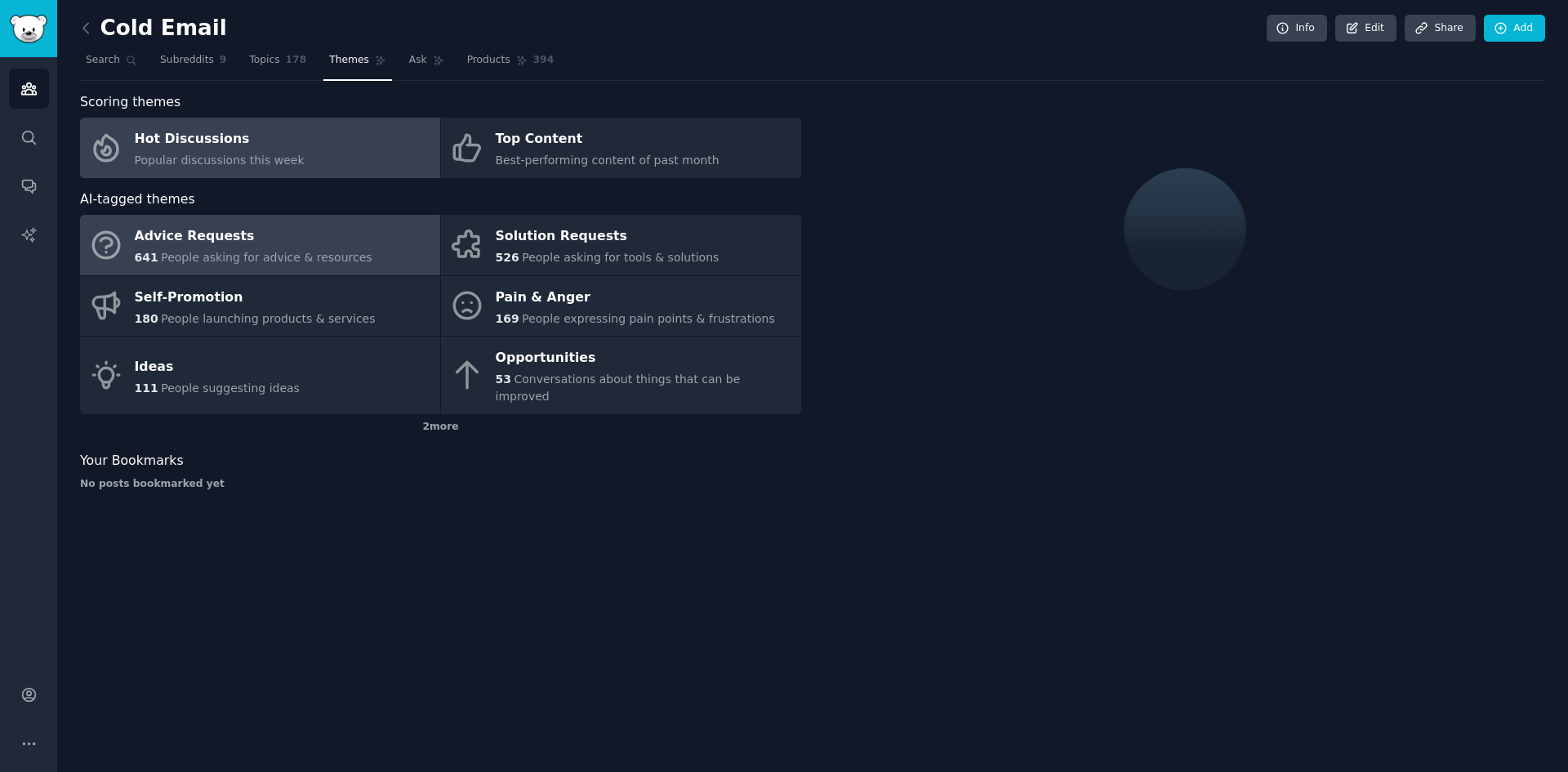
click at [309, 174] on link "Hot Discussions Popular discussions this week" at bounding box center [260, 148] width 360 height 60
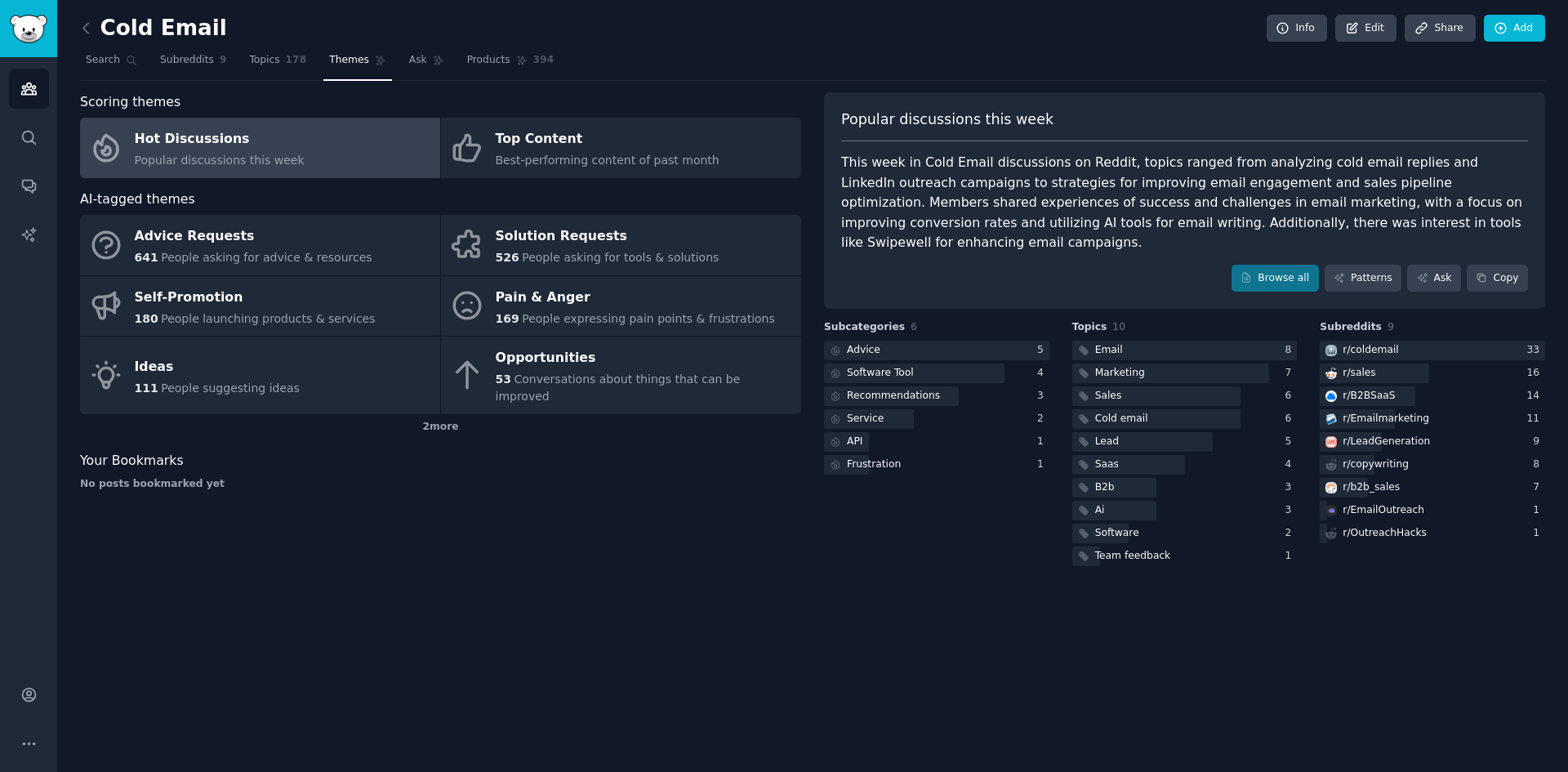
click at [1148, 224] on div "This week in Cold Email discussions on Reddit, topics ranged from analyzing col…" at bounding box center [1184, 203] width 687 height 100
copy div "Swipewell"
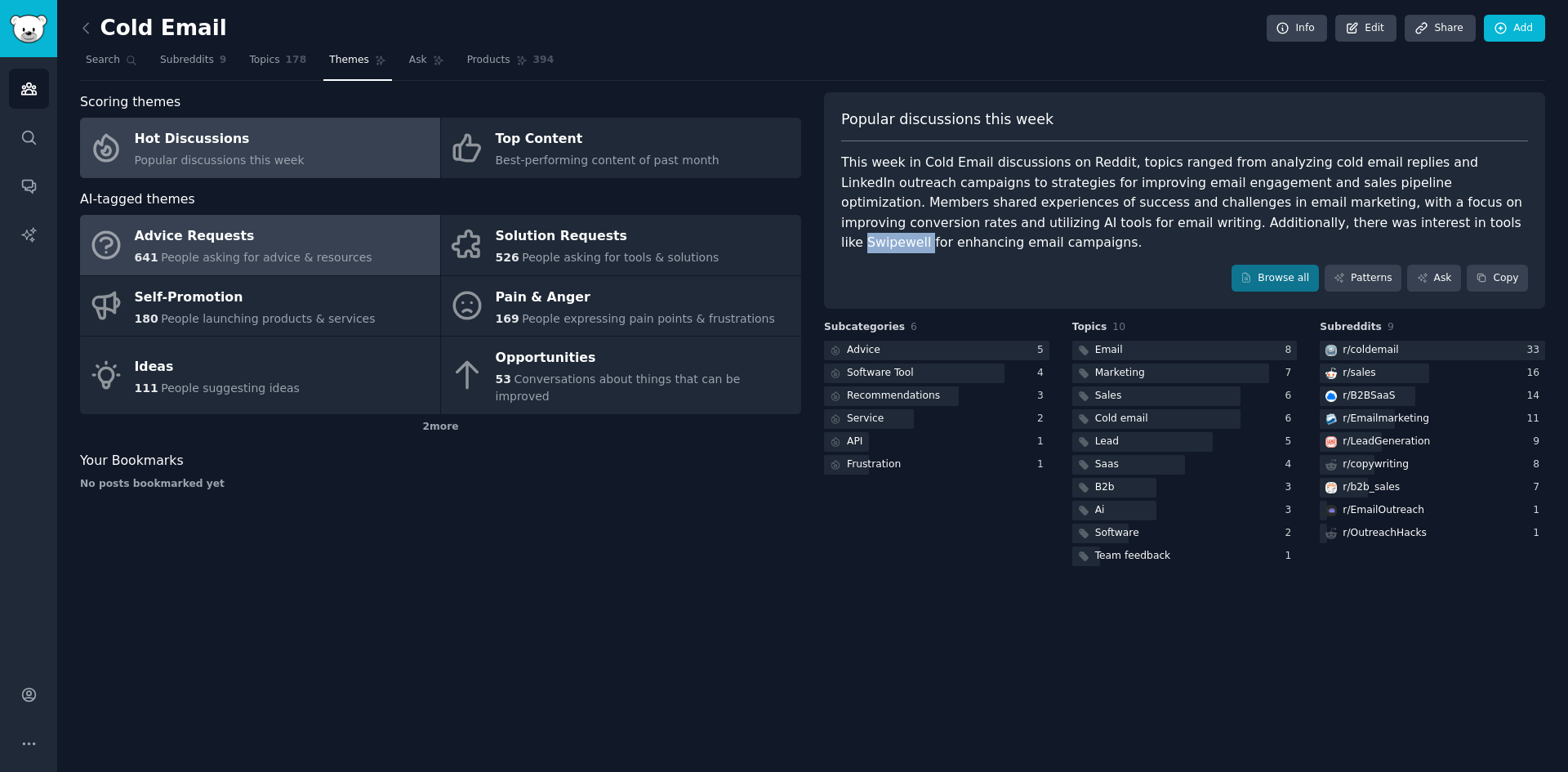
click at [381, 229] on link "Advice Requests 641 People asking for advice & resources" at bounding box center [260, 245] width 360 height 60
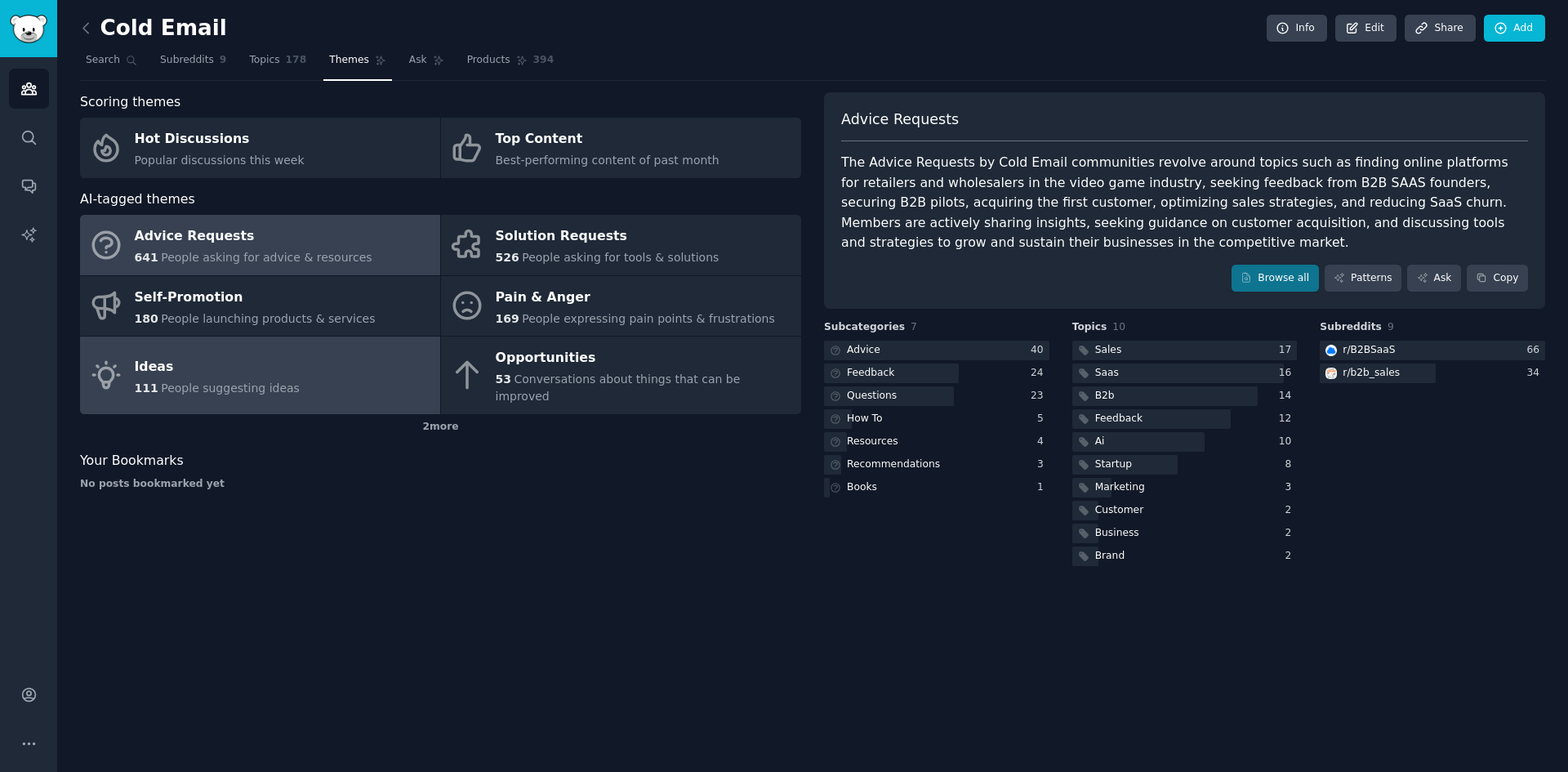
click at [371, 385] on link "Ideas 111 People suggesting ideas" at bounding box center [260, 375] width 360 height 77
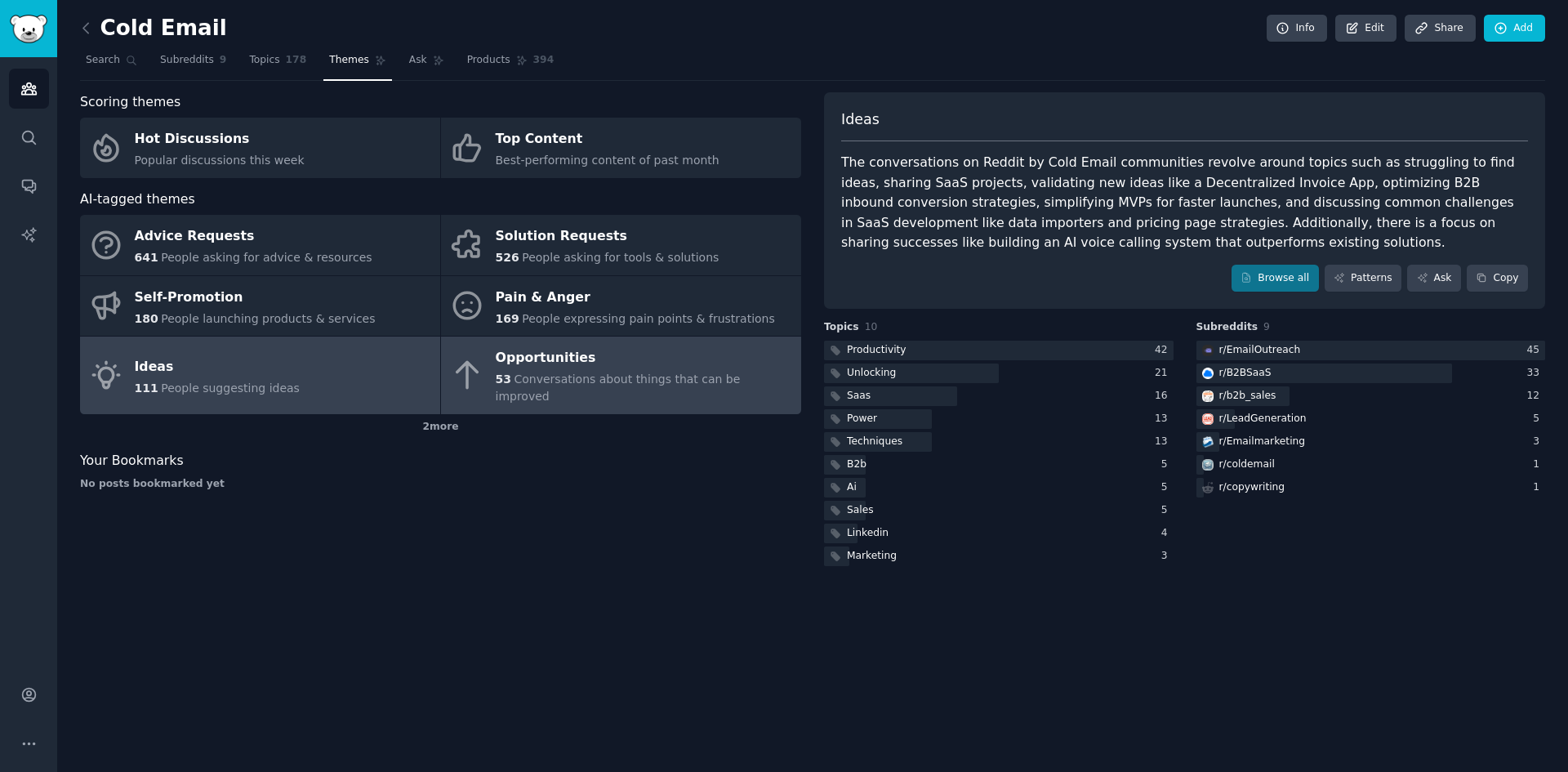
click at [675, 378] on span "Conversations about things that can be improved" at bounding box center [618, 387] width 245 height 30
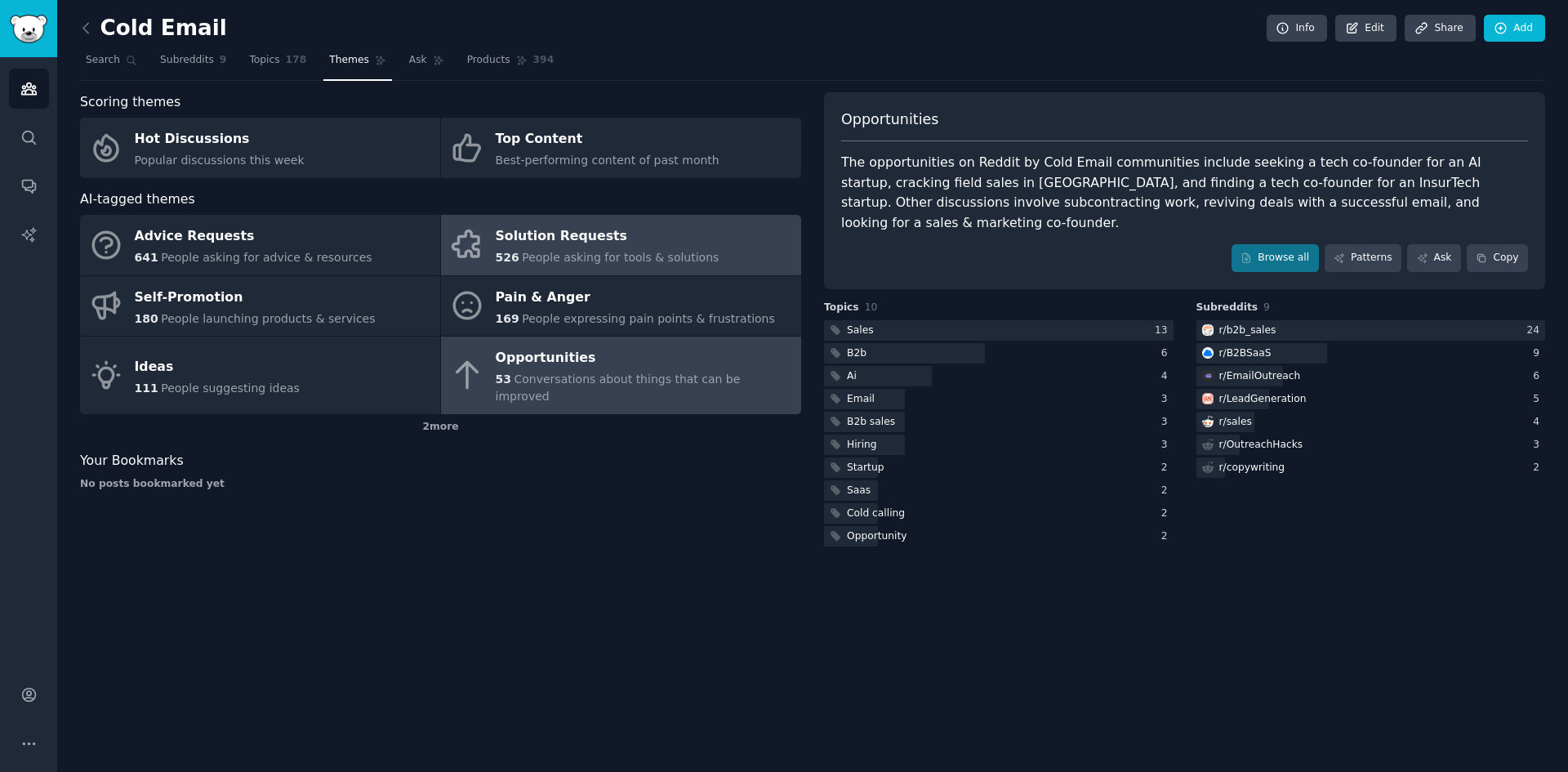
click at [666, 257] on span "People asking for tools & solutions" at bounding box center [620, 257] width 197 height 13
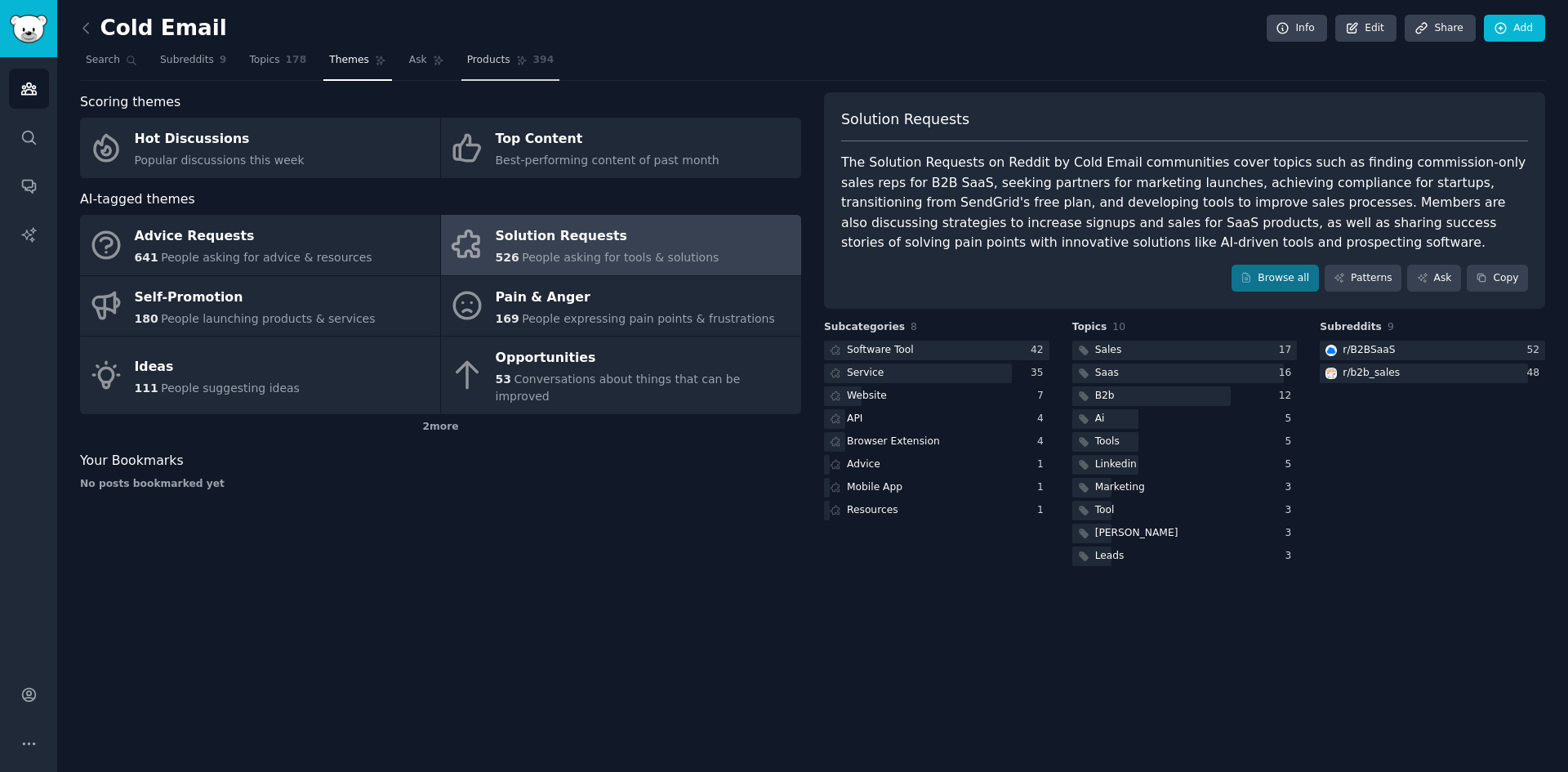
click at [485, 61] on span "Products" at bounding box center [489, 60] width 44 height 15
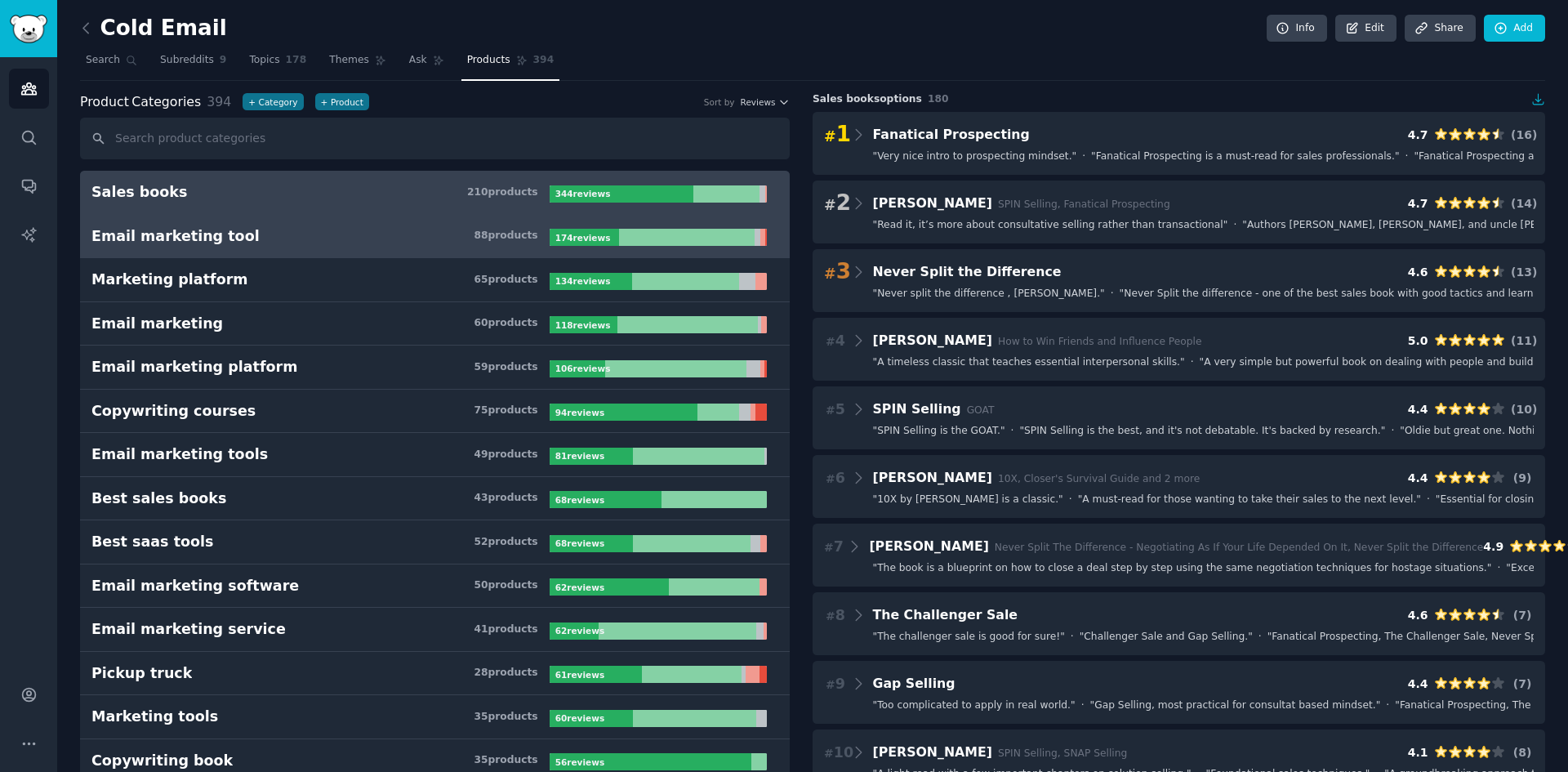
click at [438, 242] on h3 "Email marketing tool 88 product s" at bounding box center [320, 236] width 458 height 20
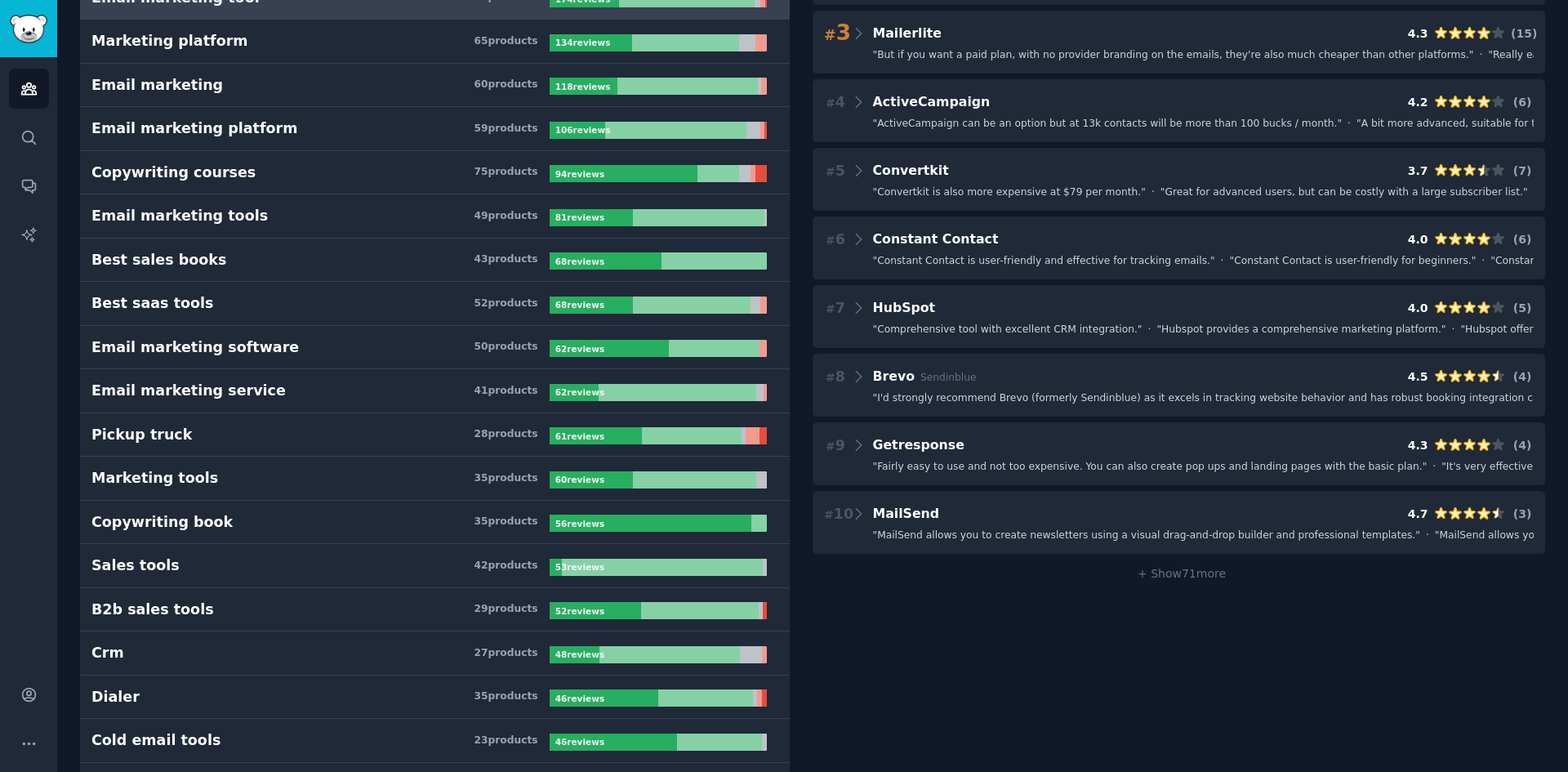
scroll to position [245, 0]
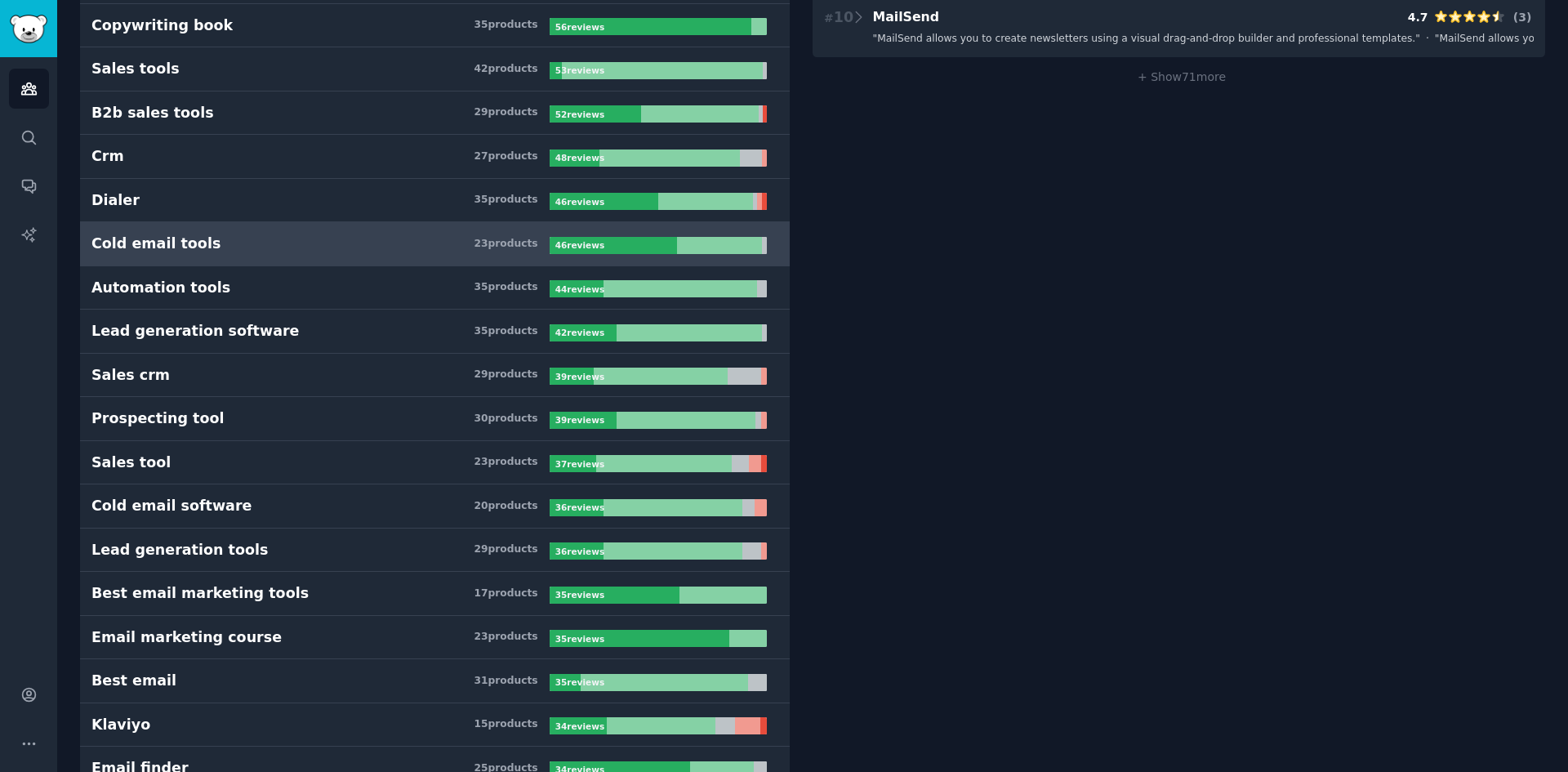
click at [294, 244] on h3 "Cold email tools 23 product s" at bounding box center [320, 243] width 458 height 20
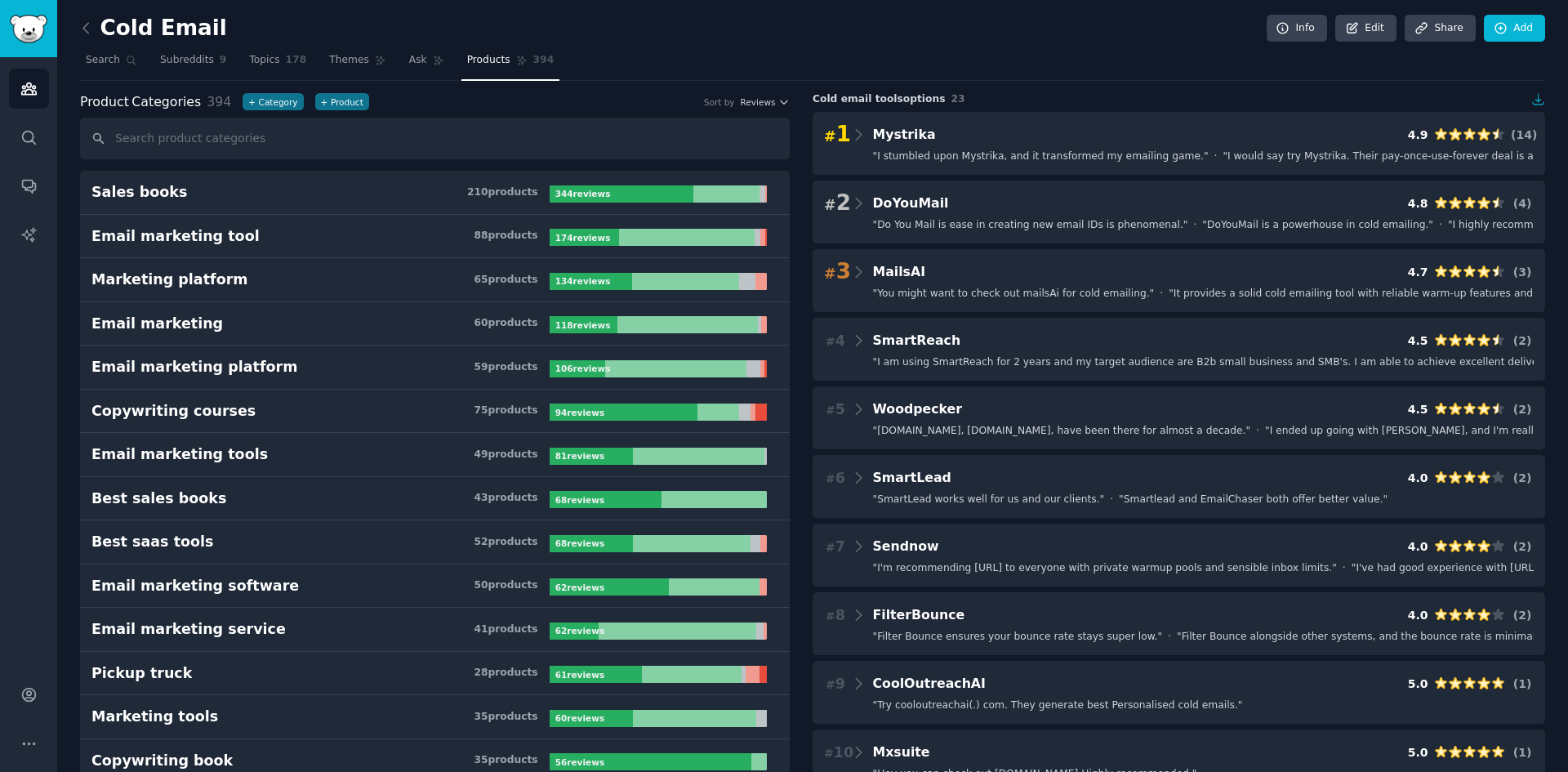
click at [37, 83] on link "Audiences" at bounding box center [29, 88] width 40 height 40
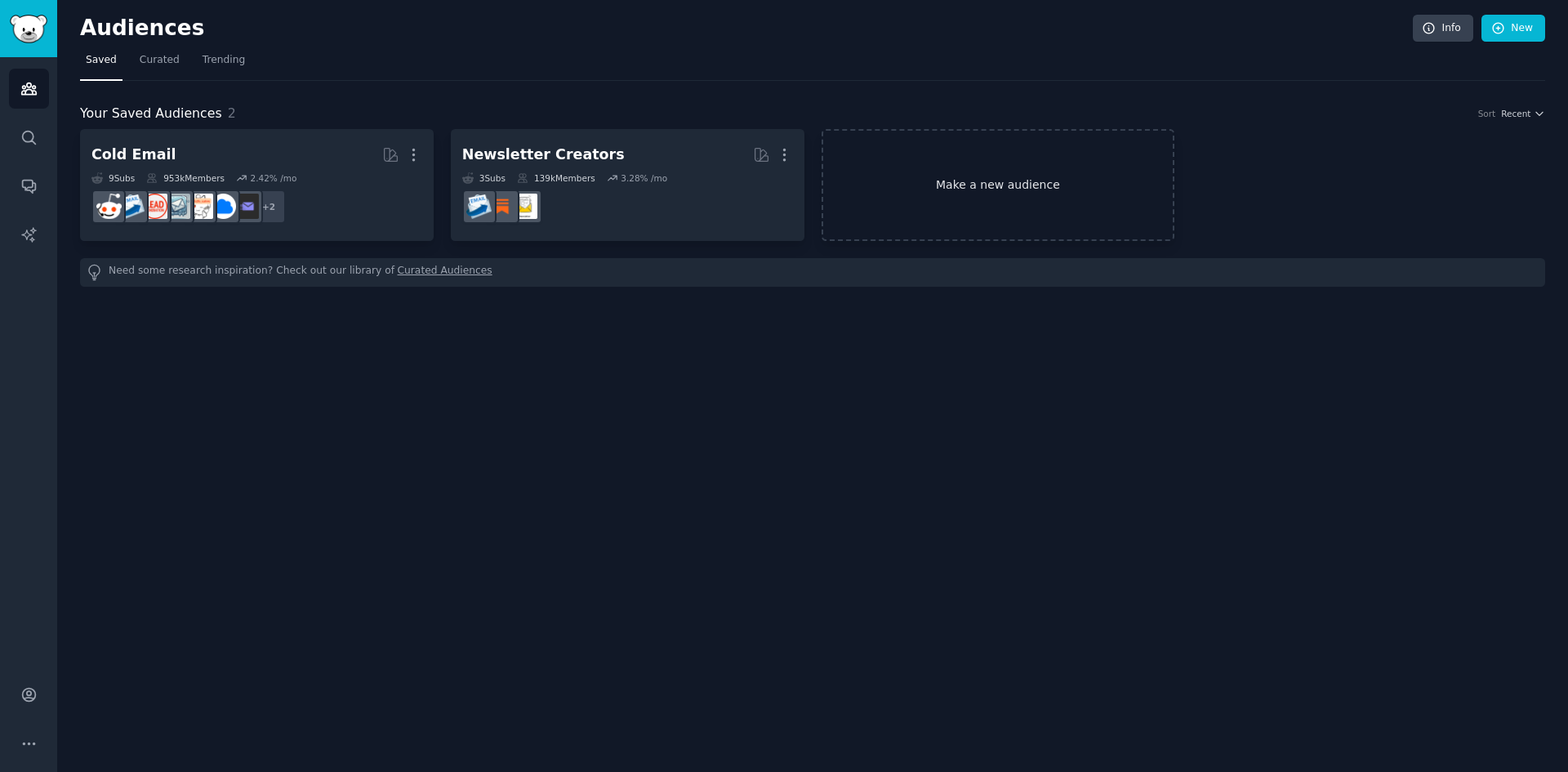
click at [926, 181] on link "Make a new audience" at bounding box center [999, 185] width 354 height 112
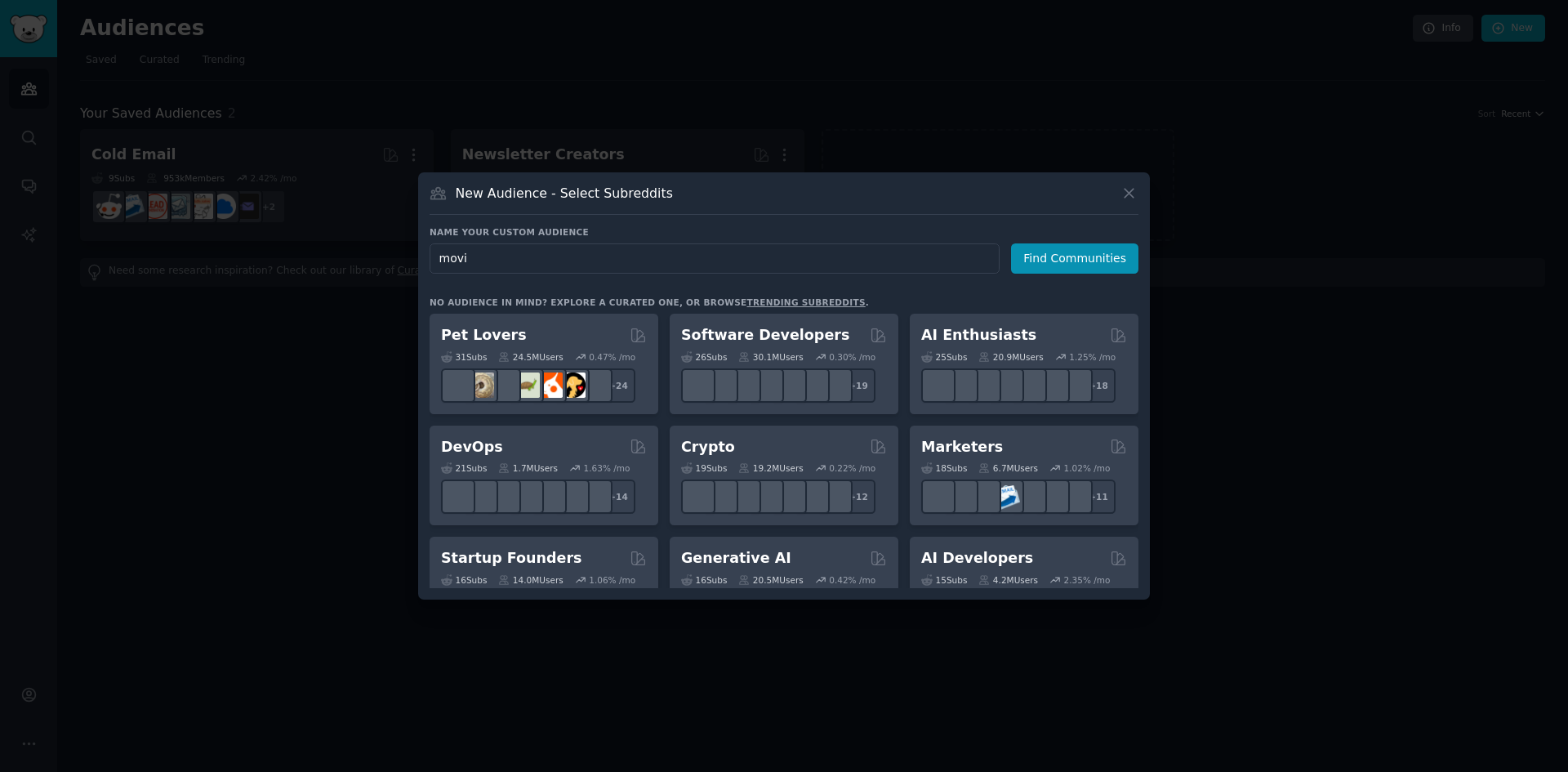
type input "movie"
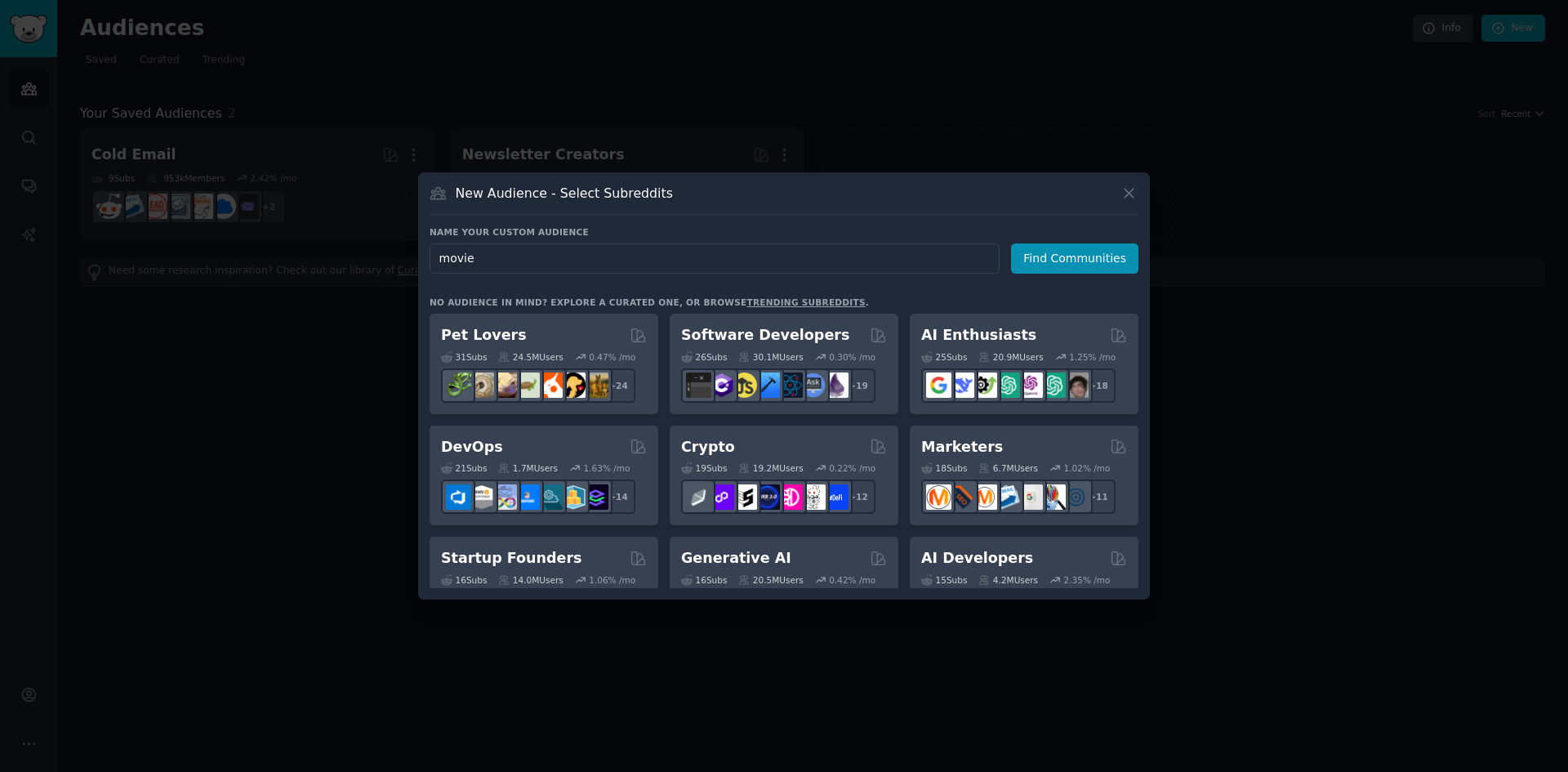
click button "Find Communities" at bounding box center [1075, 258] width 128 height 30
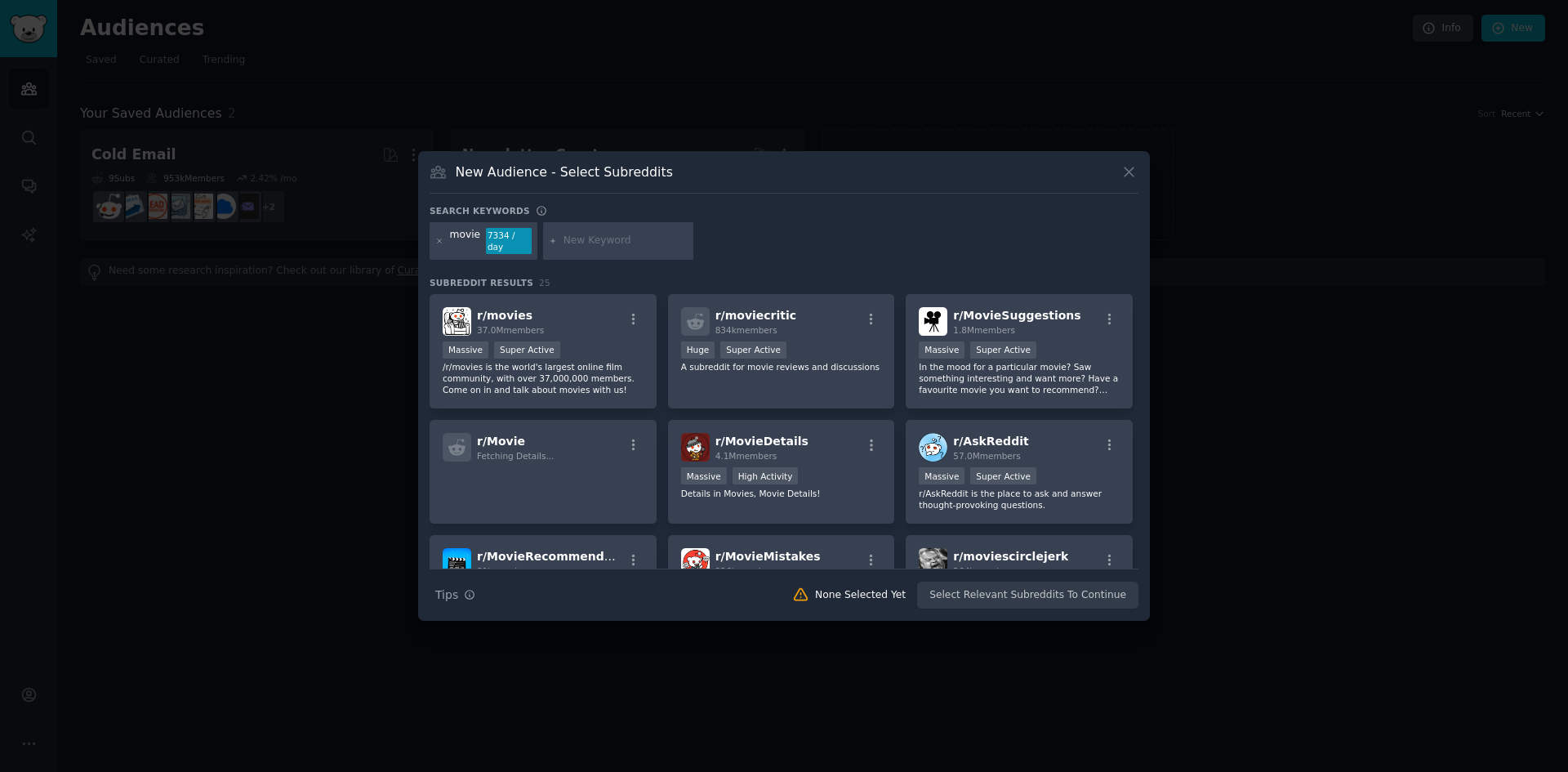
click at [475, 81] on div at bounding box center [784, 386] width 1568 height 772
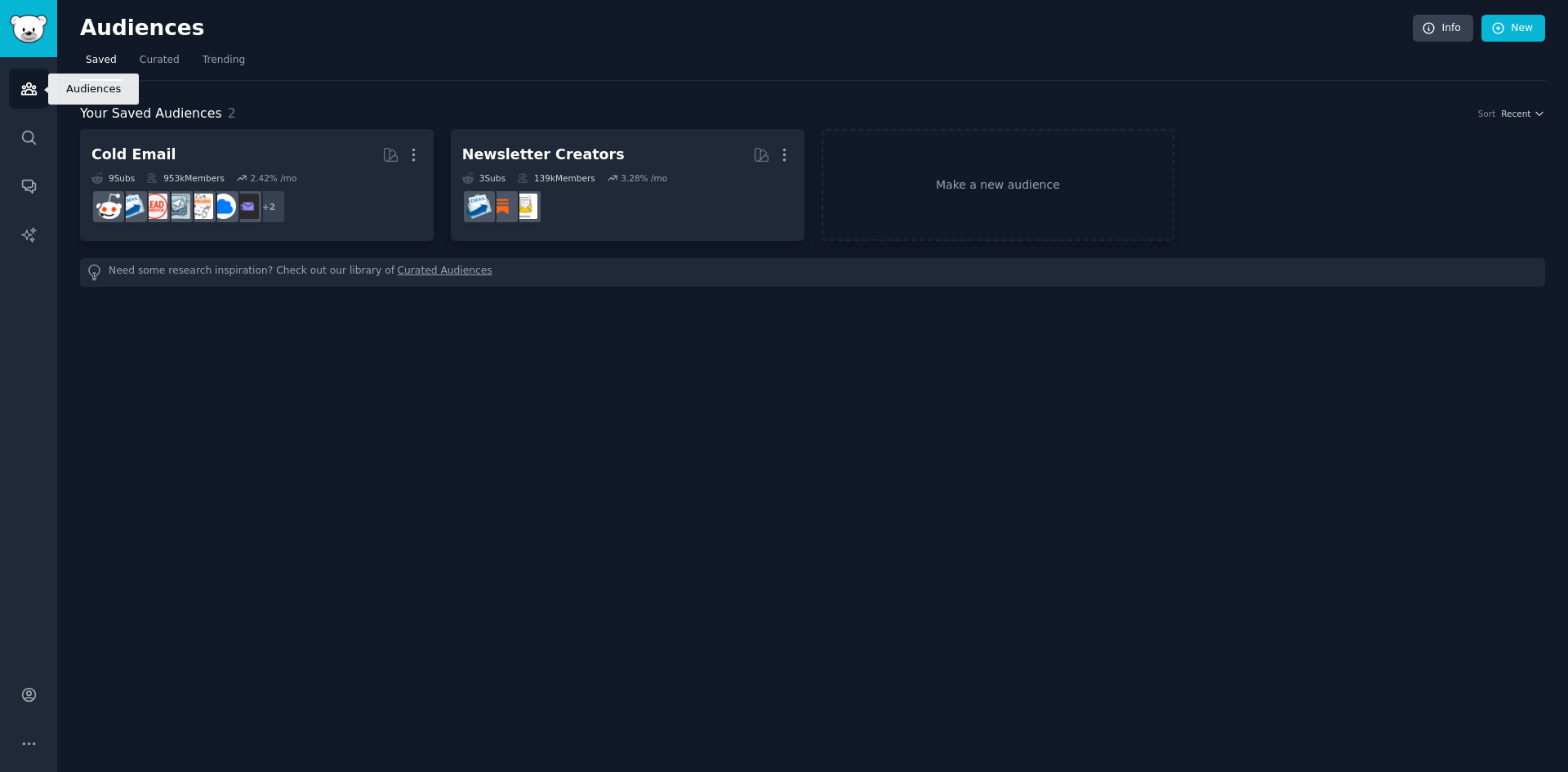
click at [27, 86] on icon "Sidebar" at bounding box center [28, 88] width 17 height 17
click at [45, 39] on img "Sidebar" at bounding box center [28, 28] width 37 height 28
click at [39, 42] on img "Sidebar" at bounding box center [28, 28] width 37 height 28
click at [34, 28] on img "Sidebar" at bounding box center [28, 28] width 37 height 28
click at [31, 86] on icon "Sidebar" at bounding box center [28, 88] width 15 height 12
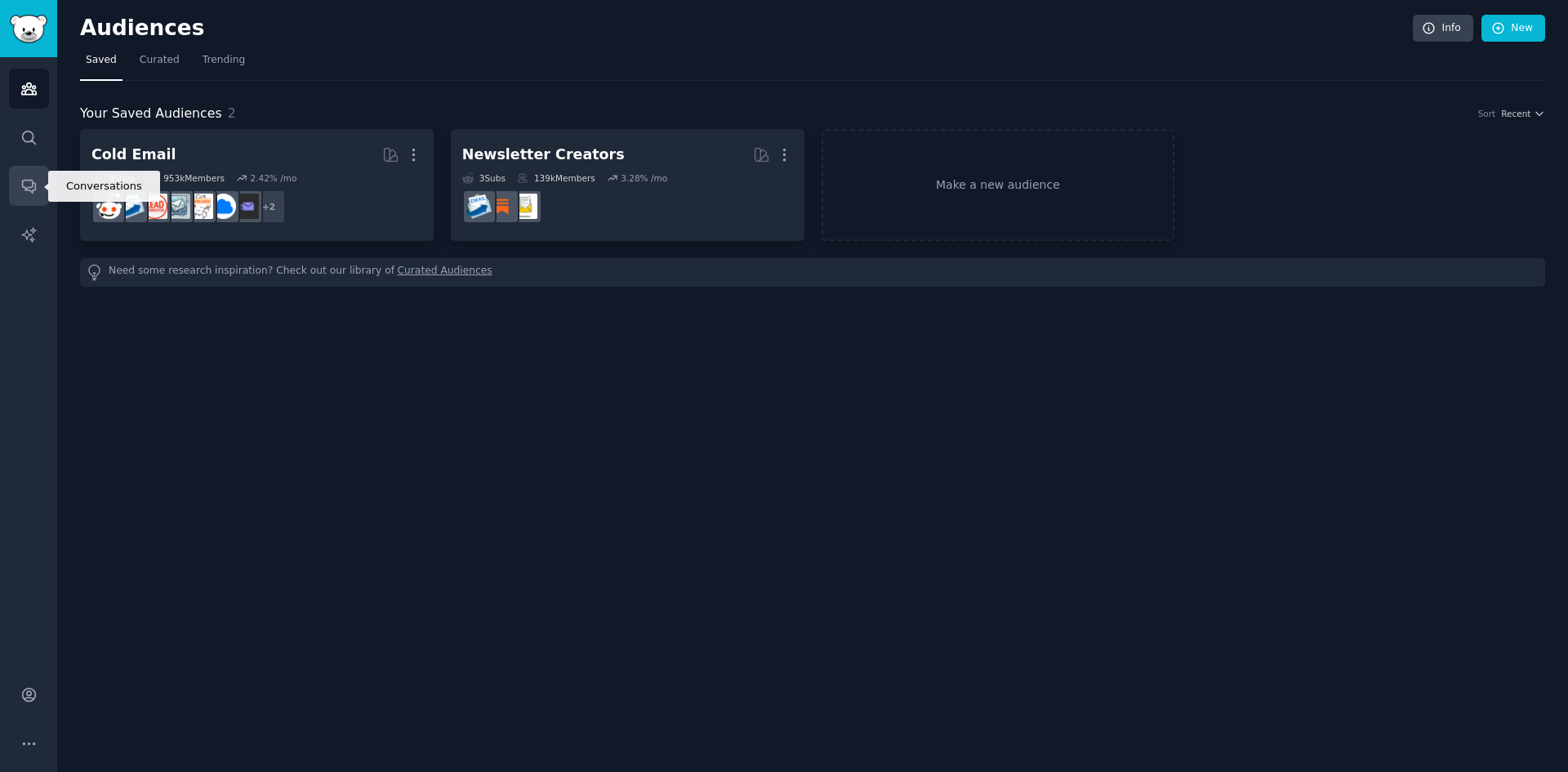
click at [27, 193] on icon "Sidebar" at bounding box center [28, 186] width 17 height 17
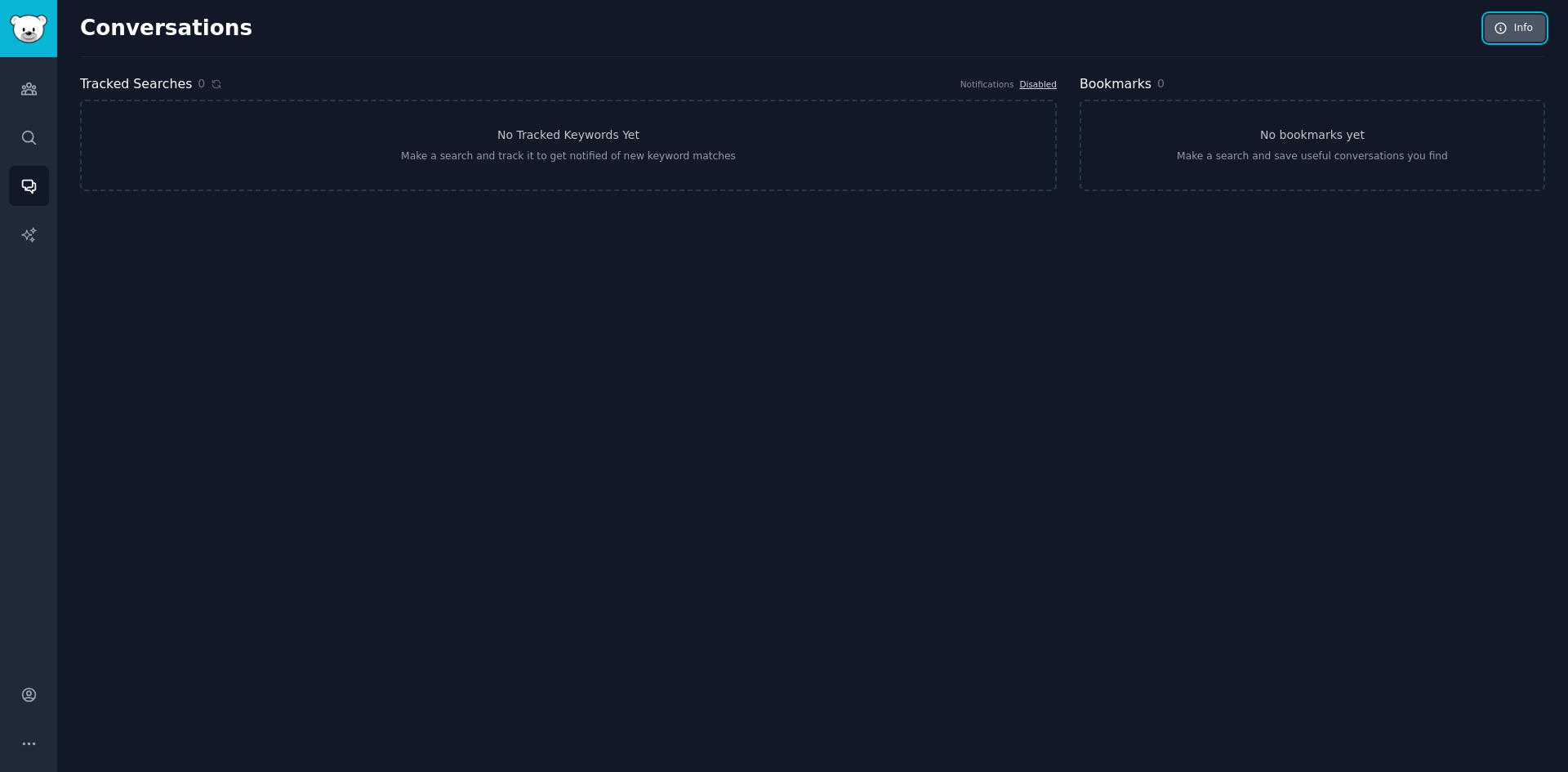
click at [1495, 26] on icon at bounding box center [1501, 28] width 15 height 15
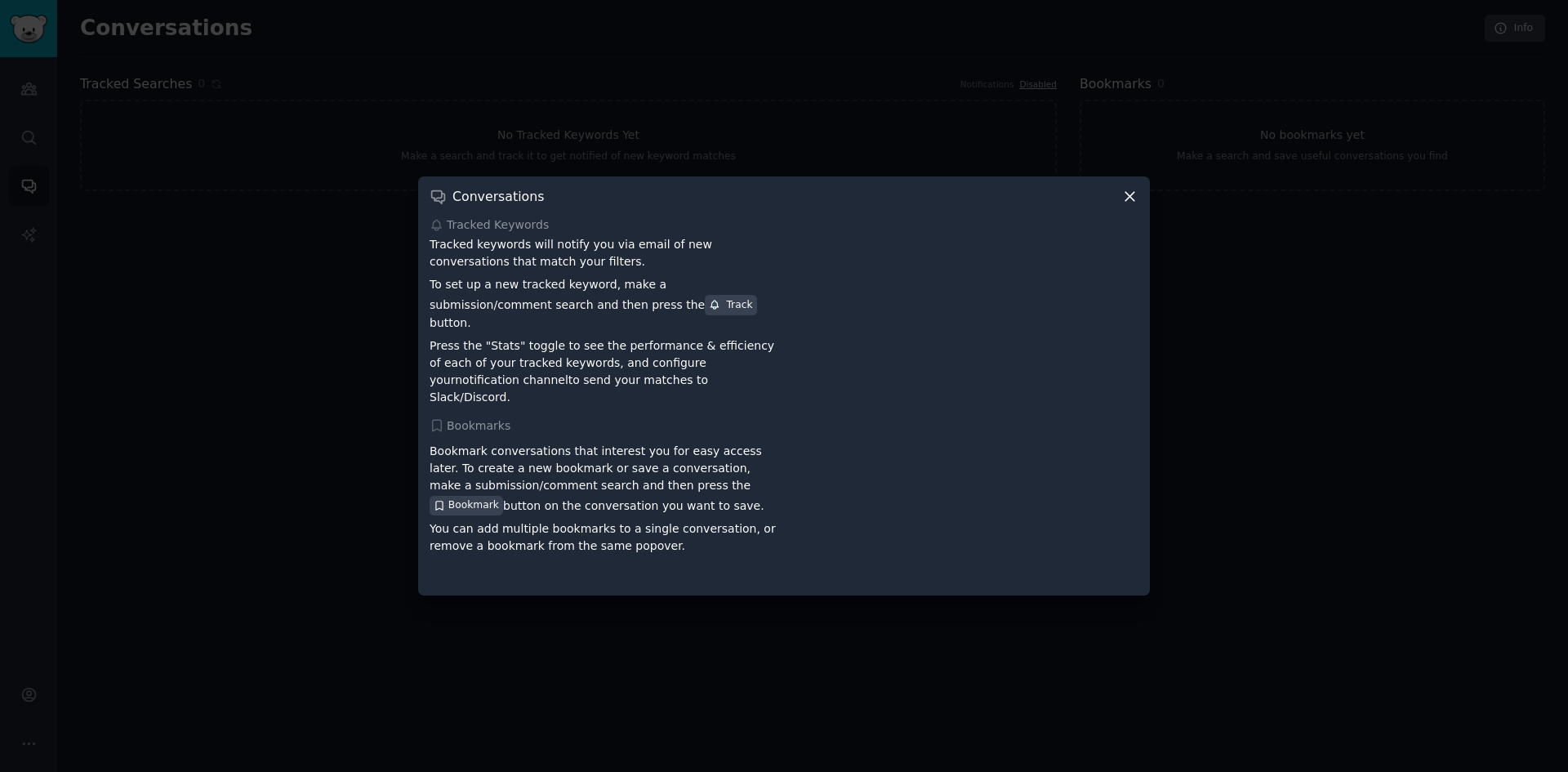
click at [716, 146] on div at bounding box center [784, 386] width 1568 height 772
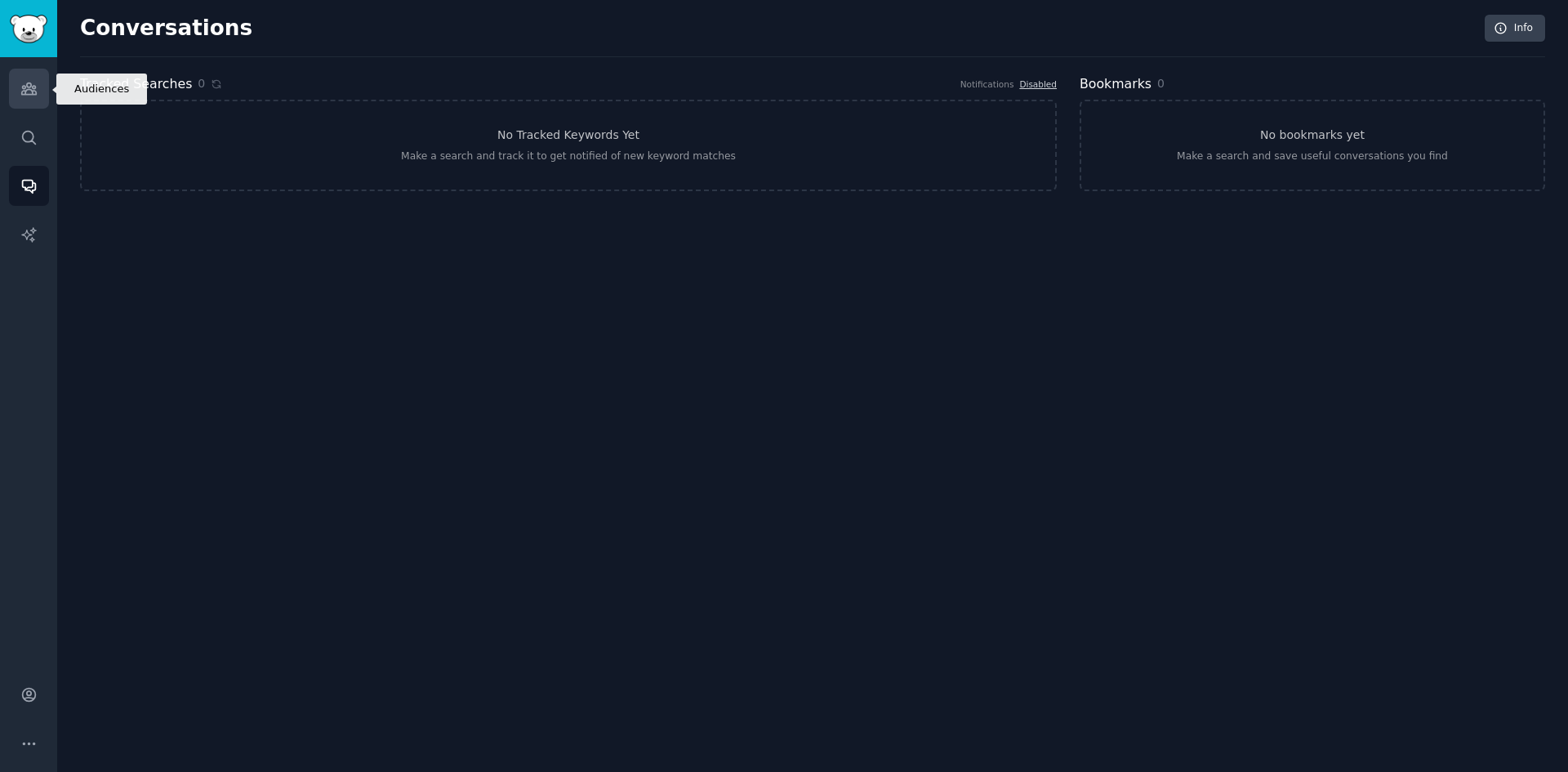
click at [33, 96] on icon "Sidebar" at bounding box center [28, 88] width 17 height 17
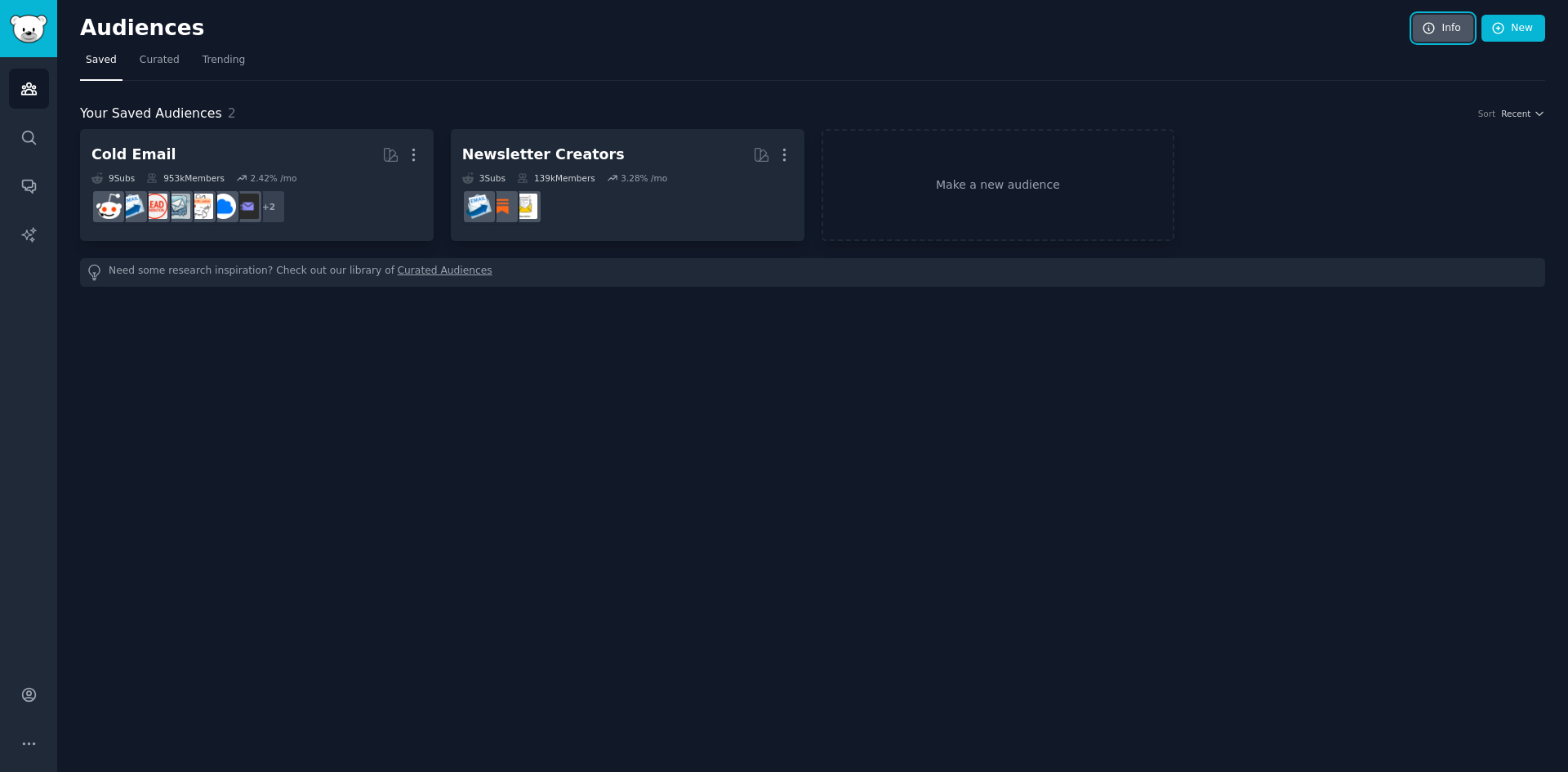
click at [1434, 28] on icon at bounding box center [1430, 28] width 11 height 11
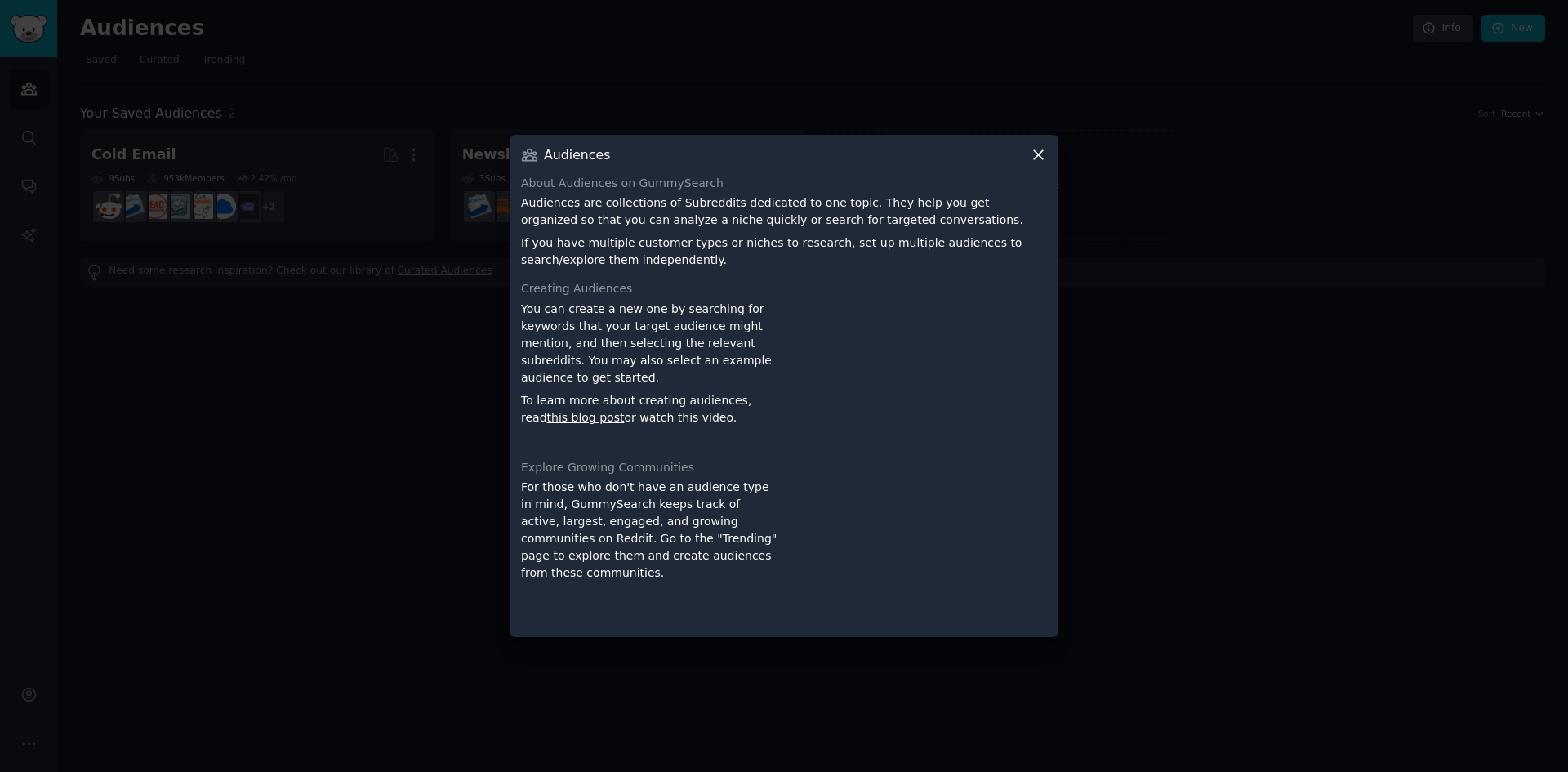
click at [1046, 154] on div "Audiences About Audiences on GummySearch Audiences are collections of Subreddit…" at bounding box center [784, 386] width 548 height 503
click at [1036, 153] on icon at bounding box center [1039, 154] width 17 height 17
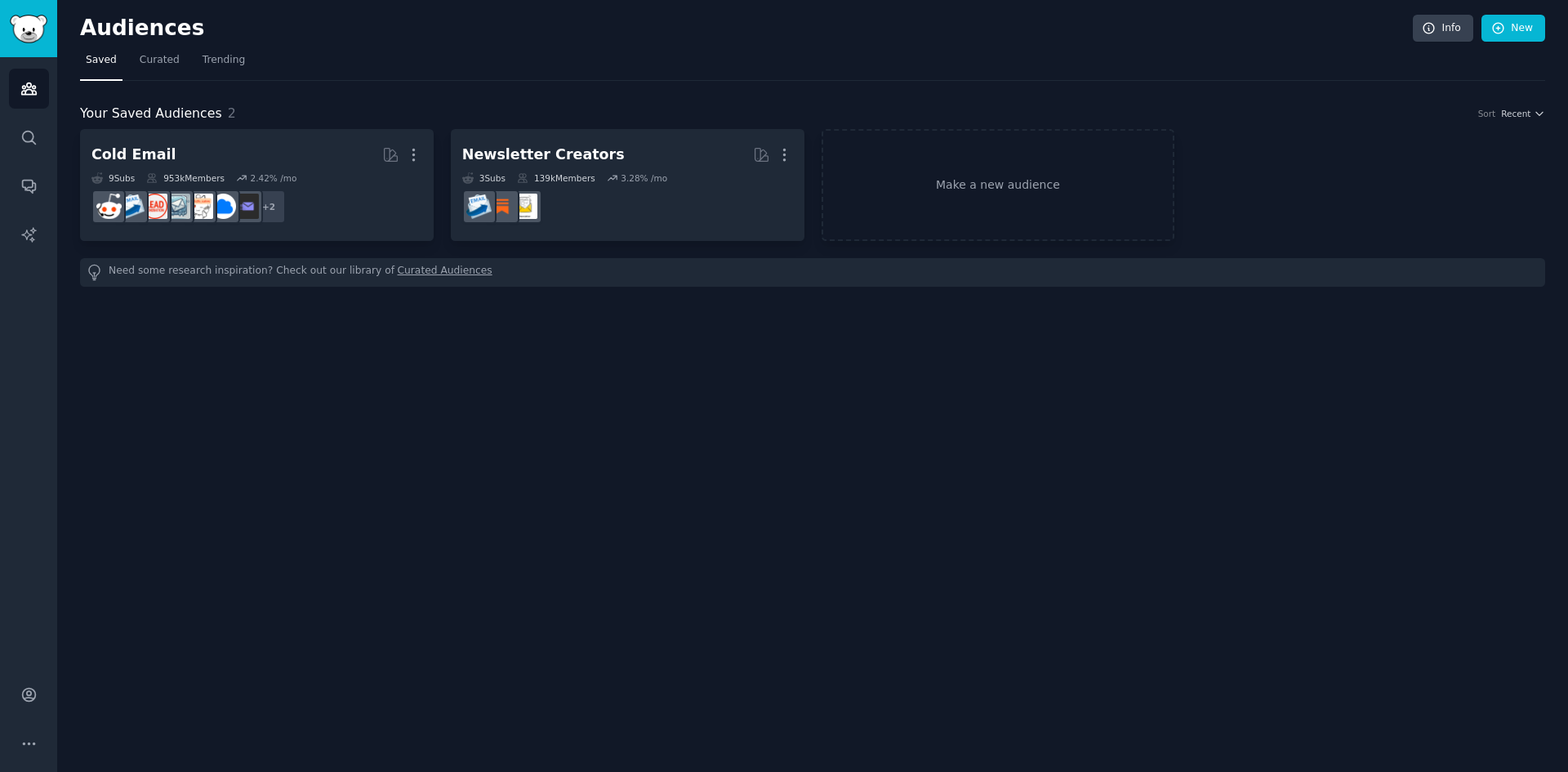
drag, startPoint x: 543, startPoint y: 374, endPoint x: 532, endPoint y: 380, distance: 12.5
click at [546, 374] on div "Audiences Info New Saved Curated Trending Your Saved Audiences 2 Sort Recent Co…" at bounding box center [813, 386] width 1512 height 772
